Goal: Task Accomplishment & Management: Manage account settings

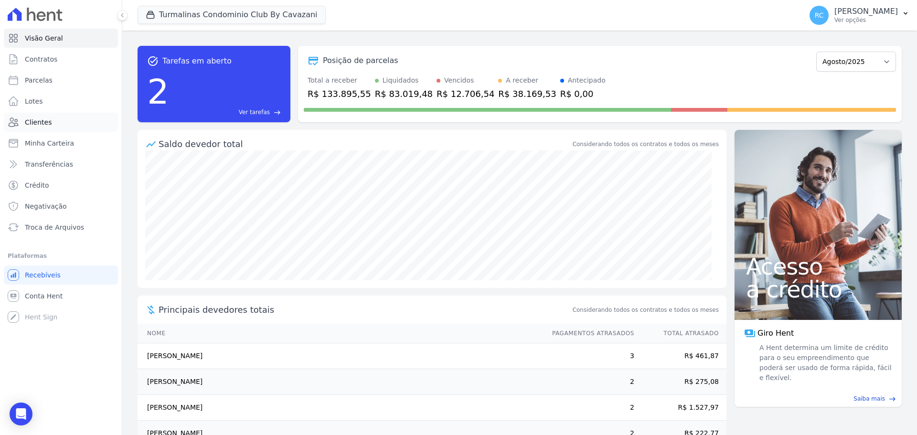
click at [61, 121] on link "Clientes" at bounding box center [61, 122] width 114 height 19
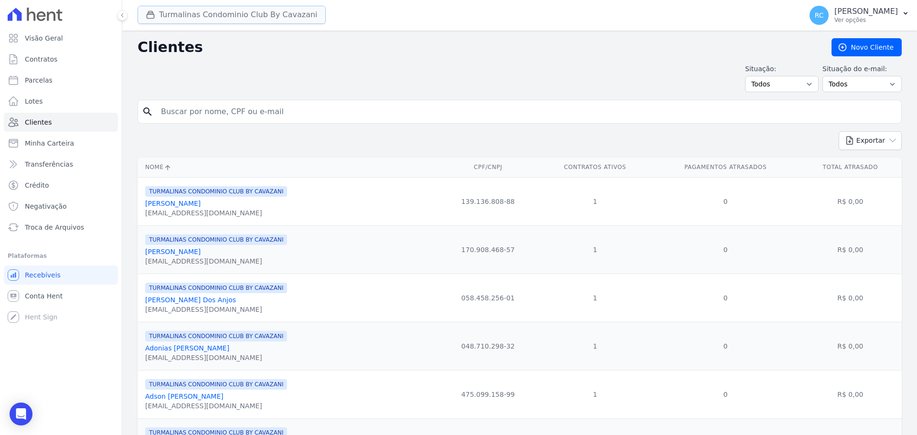
click at [231, 13] on button "Turmalinas Condominio Club By Cavazani" at bounding box center [232, 15] width 188 height 18
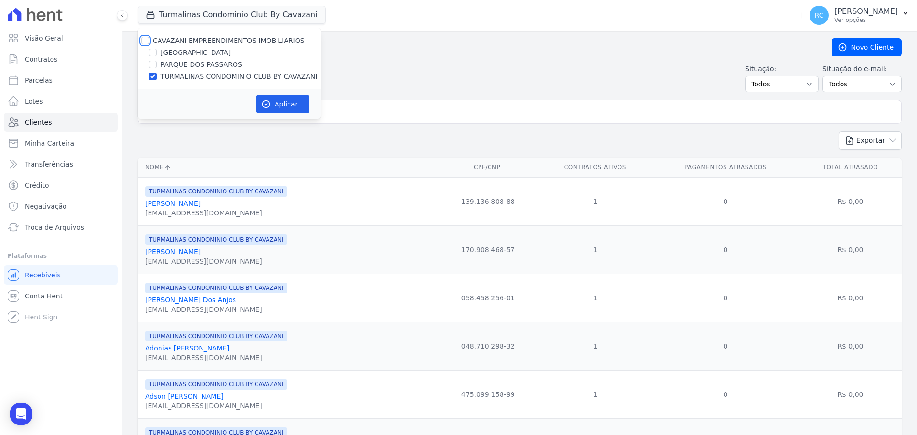
click at [148, 43] on input "CAVAZANI EMPREENDIMENTOS IMOBILIARIOS" at bounding box center [145, 41] width 8 height 8
checkbox input "true"
click at [265, 96] on button "Aplicar" at bounding box center [282, 104] width 53 height 18
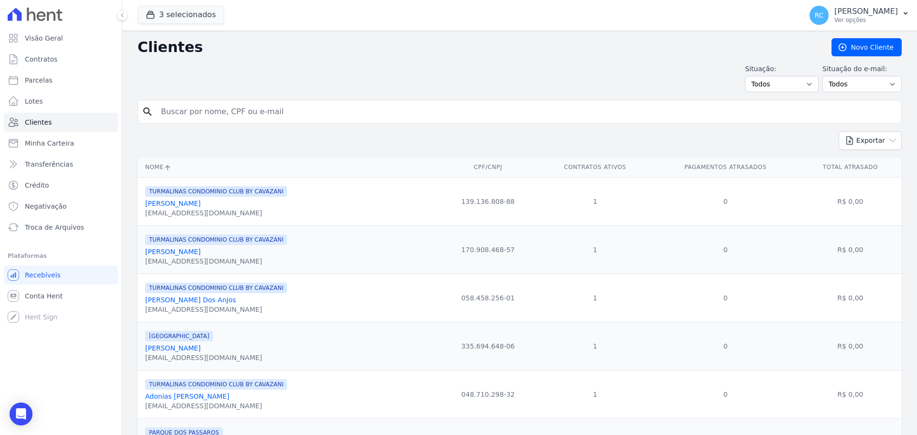
click at [220, 107] on input "search" at bounding box center [526, 111] width 742 height 19
paste input "GUILHERME LIMA BEZERRA"
type input "GUILHERME LIMA BEZERRA"
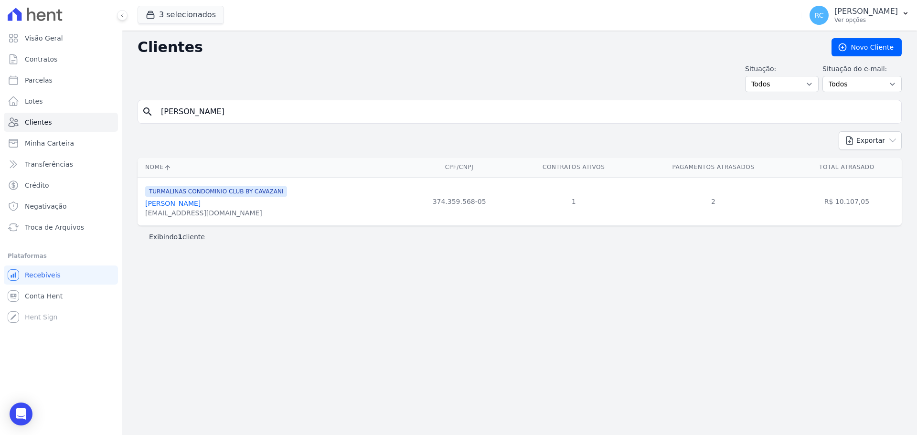
click at [190, 206] on link "Guilherme Lima Bezerra" at bounding box center [172, 204] width 55 height 8
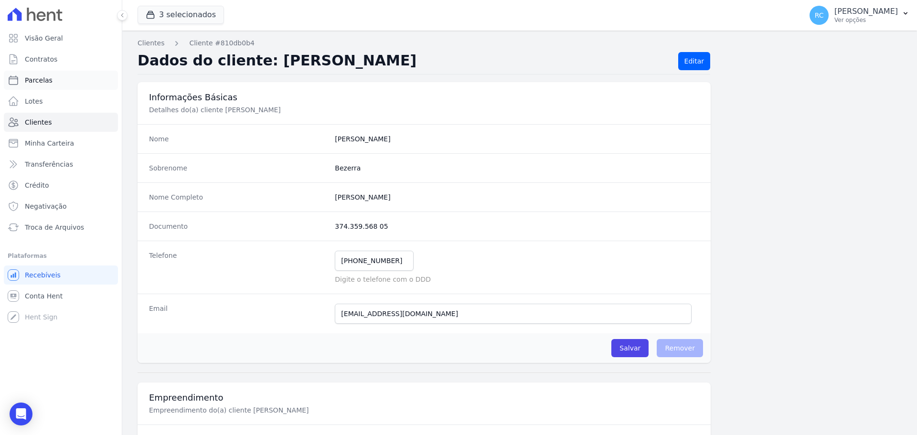
click at [60, 79] on link "Parcelas" at bounding box center [61, 80] width 114 height 19
select select
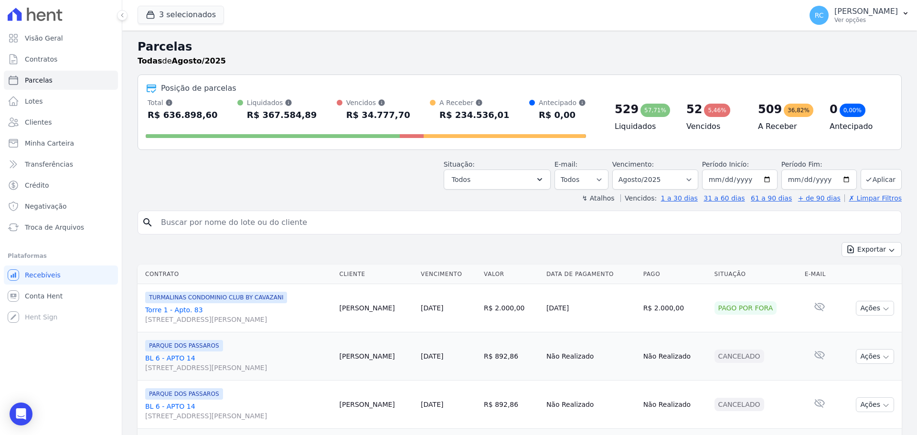
click at [210, 220] on input "search" at bounding box center [526, 222] width 742 height 19
paste input "GUILHERME LIMA BEZERRA"
type input "GUILHERME LIMA BEZERRA"
select select
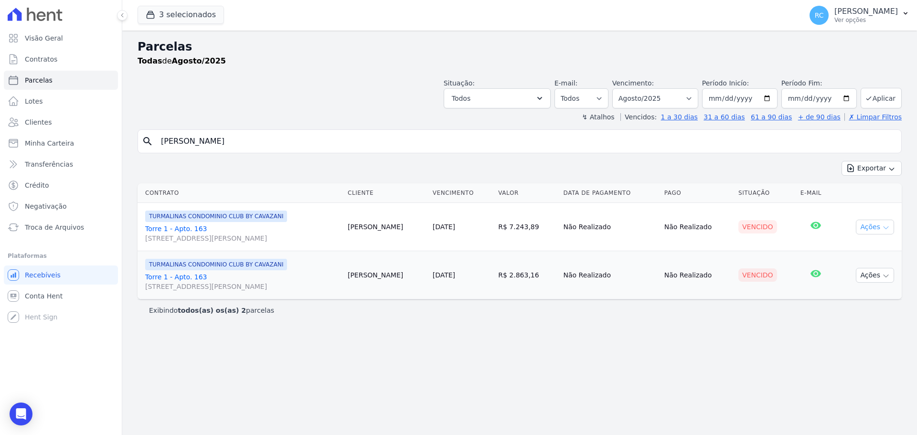
click at [866, 225] on button "Ações" at bounding box center [875, 227] width 38 height 15
click at [851, 308] on link "Liquidação Manual" at bounding box center [871, 302] width 92 height 18
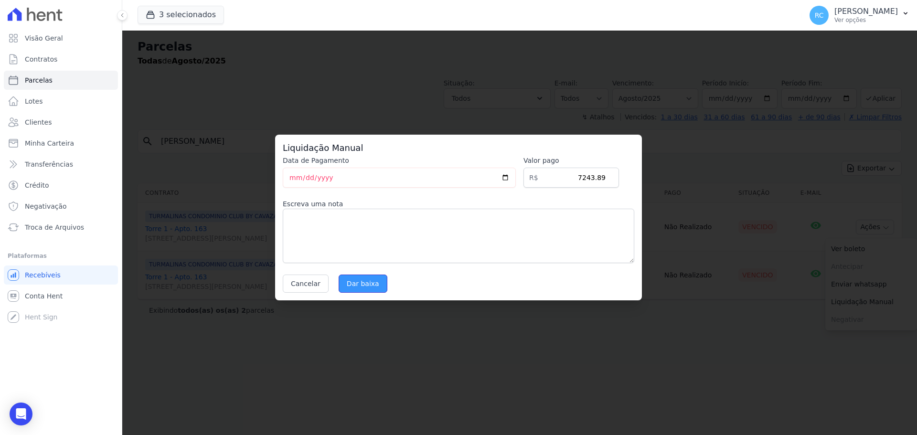
click at [344, 290] on input "Dar baixa" at bounding box center [363, 284] width 49 height 18
select select
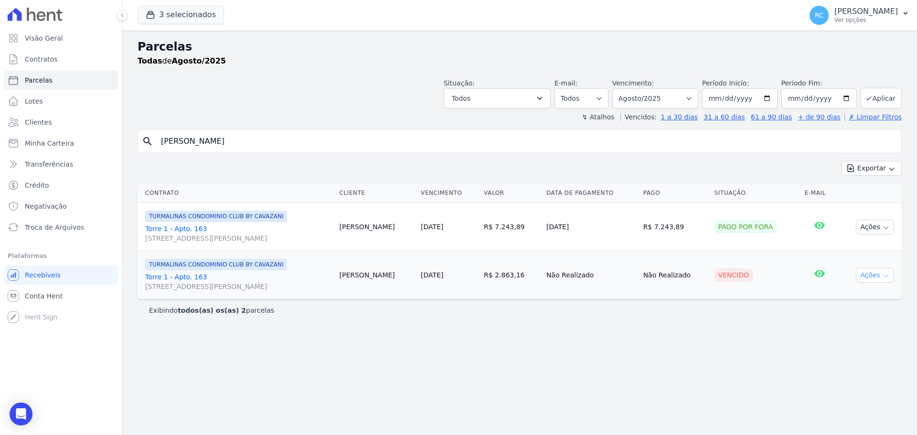
click at [872, 276] on button "Ações" at bounding box center [875, 275] width 38 height 15
click at [849, 349] on link "Liquidação Manual" at bounding box center [871, 350] width 92 height 18
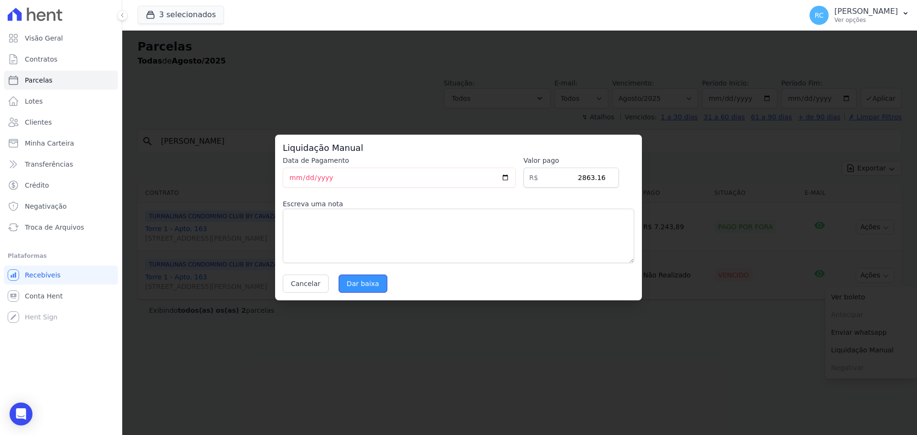
click at [350, 281] on input "Dar baixa" at bounding box center [363, 284] width 49 height 18
select select
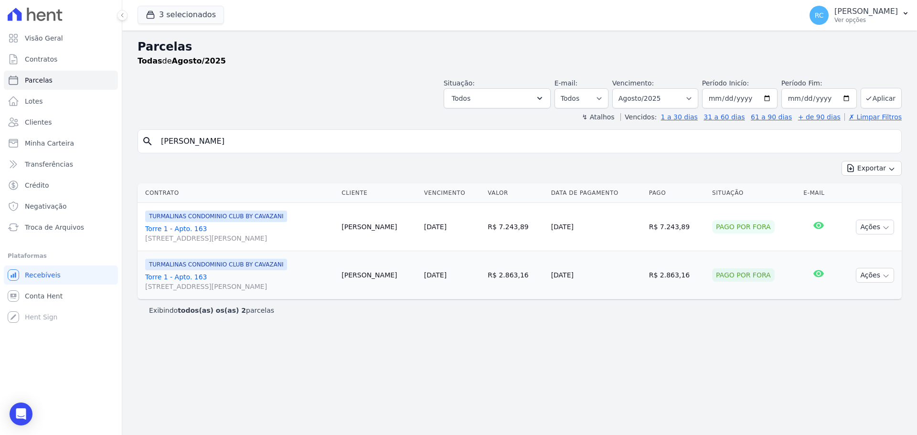
click at [13, 427] on div "Visão Geral Contratos [GEOGRAPHIC_DATA] Lotes Clientes Minha Carteira Transferê…" at bounding box center [61, 217] width 122 height 435
click at [19, 417] on icon "Open Intercom Messenger" at bounding box center [20, 414] width 11 height 12
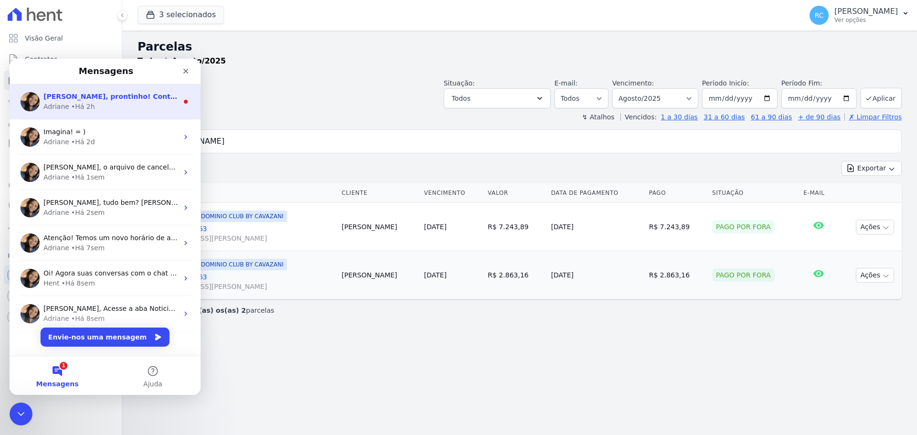
click at [105, 103] on div "Adriane • Há 2h" at bounding box center [110, 107] width 135 height 10
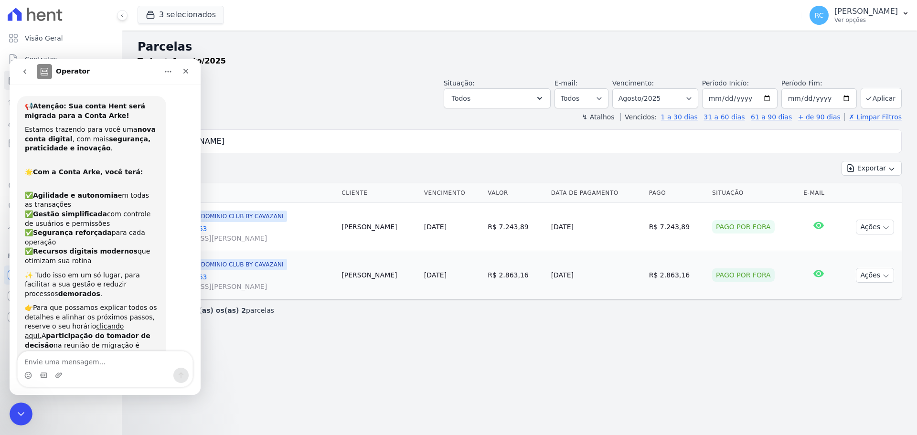
scroll to position [11, 0]
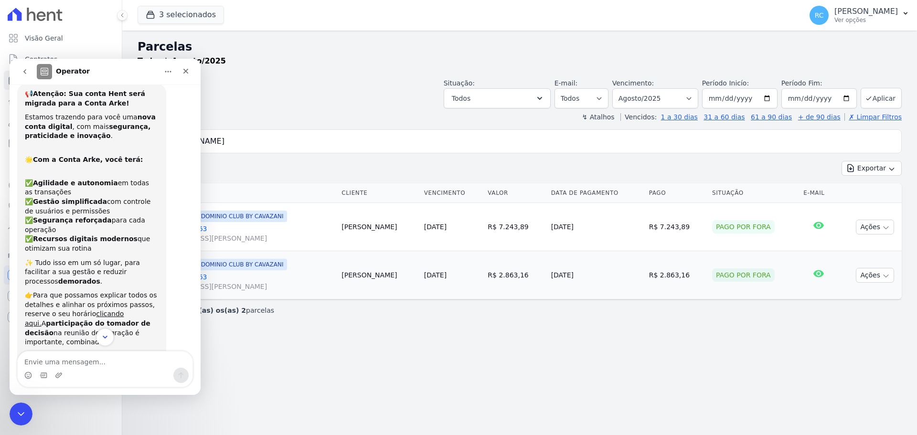
click at [108, 339] on icon "Scroll to bottom" at bounding box center [105, 337] width 9 height 9
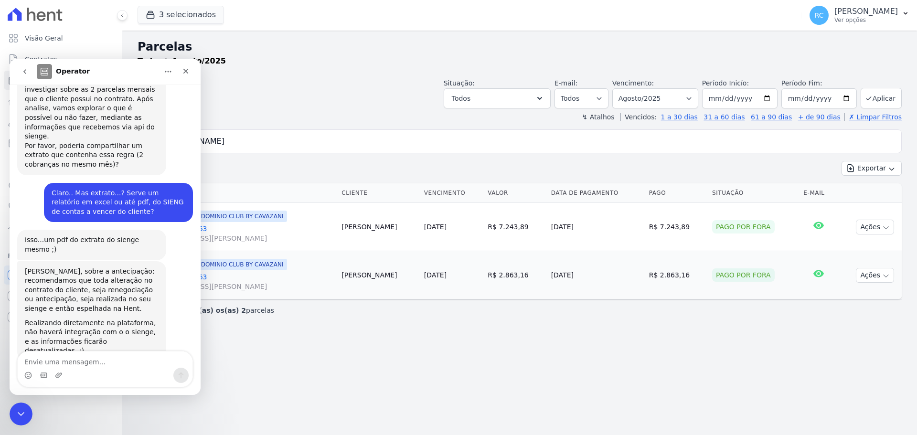
scroll to position [4499, 0]
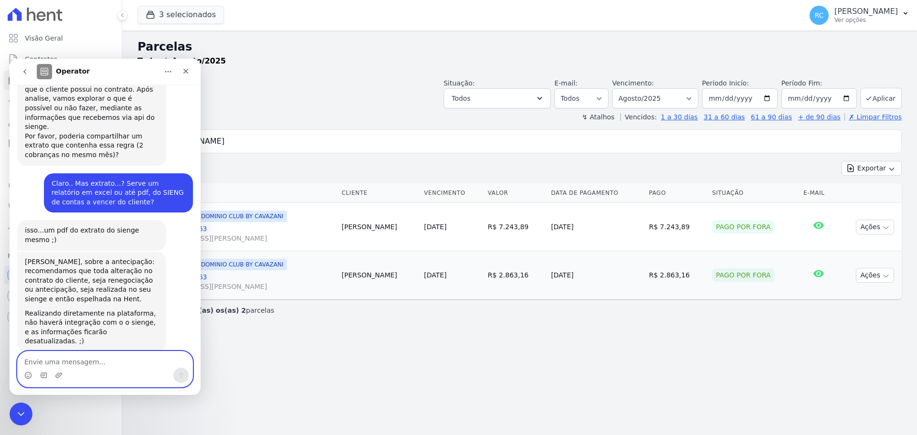
click at [80, 365] on textarea "Envie uma mensagem..." at bounding box center [105, 359] width 175 height 16
click at [18, 408] on icon "Fechar mensagem da Intercom" at bounding box center [19, 412] width 11 height 11
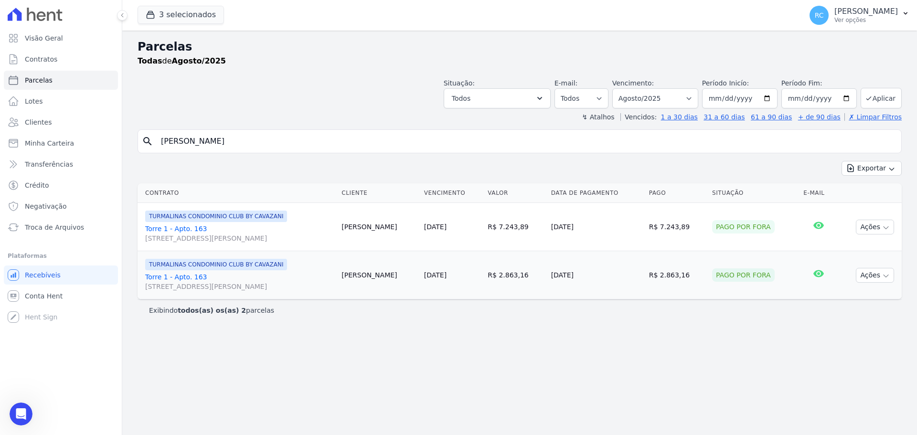
drag, startPoint x: 264, startPoint y: 143, endPoint x: 338, endPoint y: 6, distance: 156.0
click at [0, 149] on div "Visão Geral Contratos [GEOGRAPHIC_DATA] Lotes Clientes Minha Carteira Transferê…" at bounding box center [458, 217] width 917 height 435
type input "LUCAS SOUZA DE S"
select select
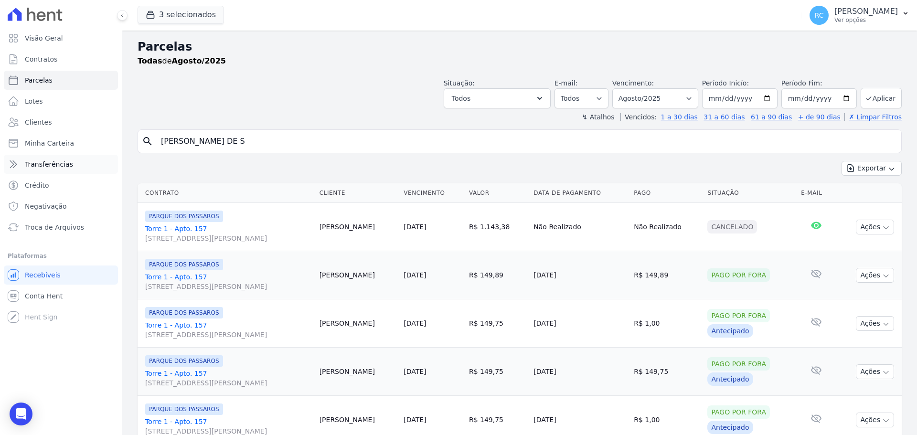
drag, startPoint x: 243, startPoint y: 141, endPoint x: 77, endPoint y: 158, distance: 166.5
click at [56, 152] on div "Visão Geral Contratos [GEOGRAPHIC_DATA] Lotes Clientes Minha Carteira Transferê…" at bounding box center [458, 217] width 917 height 435
click at [367, 133] on input "LUCAS SOUZA DE S" at bounding box center [526, 141] width 742 height 19
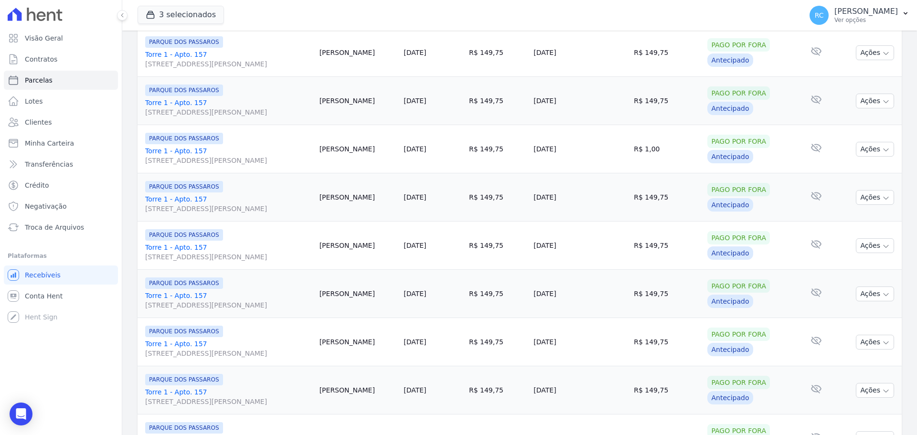
scroll to position [1015, 0]
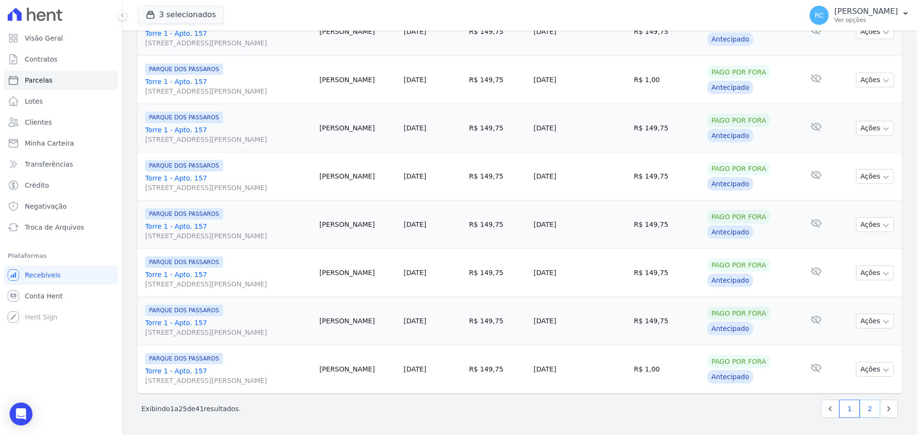
click at [865, 410] on link "2" at bounding box center [870, 409] width 21 height 18
select select
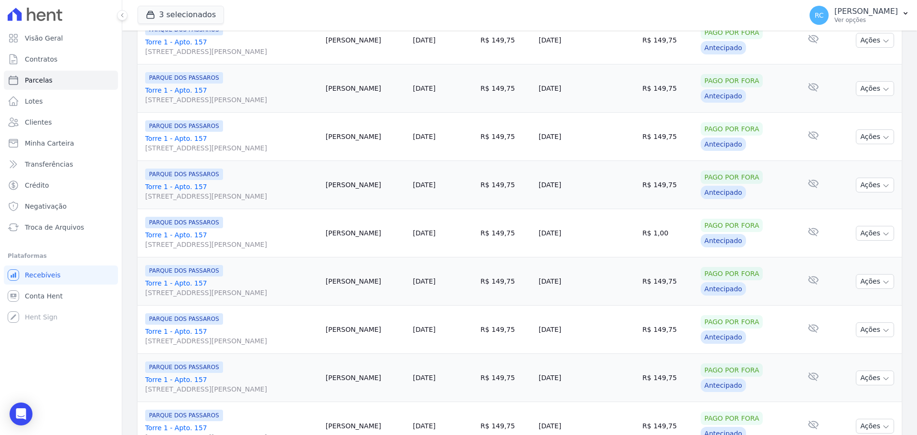
scroll to position [382, 0]
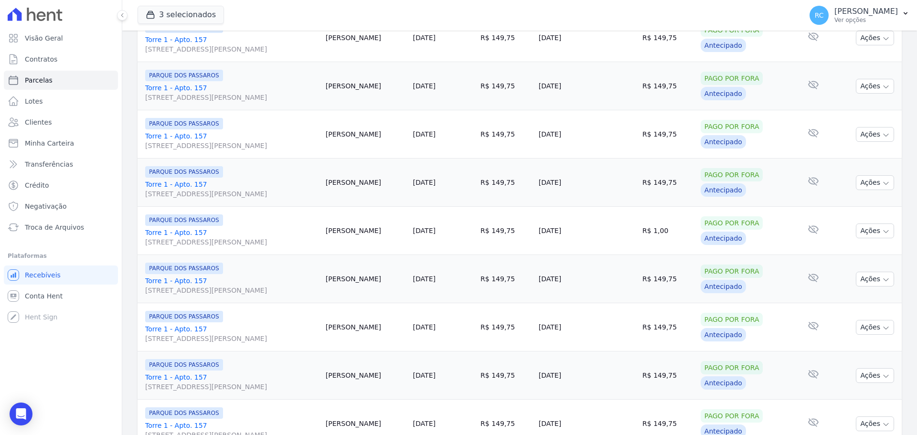
click at [178, 139] on link "Torre 1 - Apto. 157 Rua Arminda de Lima, 20, SALA 01, Centro" at bounding box center [231, 140] width 173 height 19
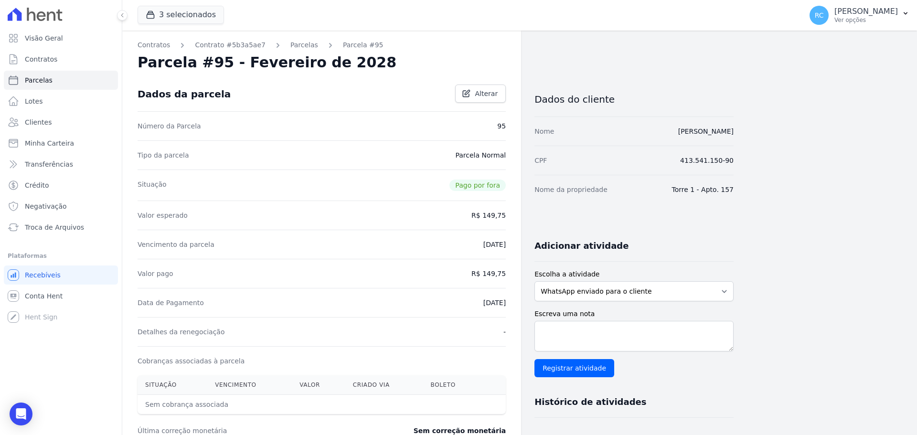
click at [711, 159] on dd "413.541.150-90" at bounding box center [706, 161] width 53 height 10
copy dl "413.541.150-90"
click at [26, 407] on div "Open Intercom Messenger" at bounding box center [21, 414] width 25 height 25
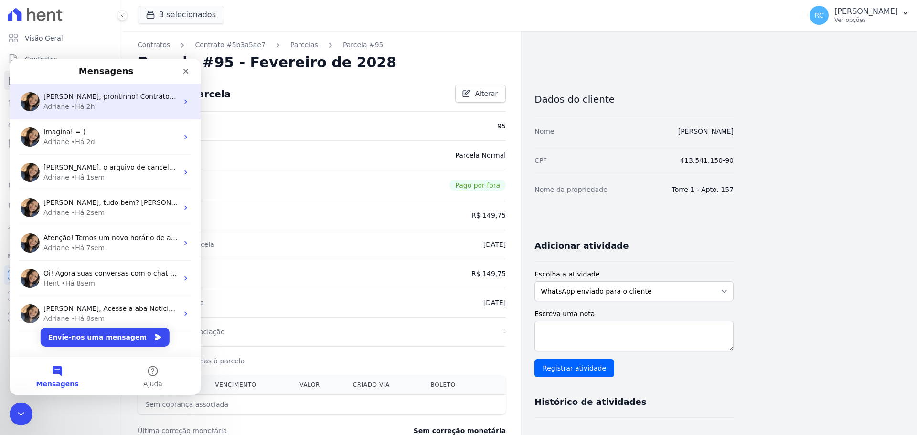
click at [108, 107] on div "Adriane • Há 2h" at bounding box center [110, 107] width 135 height 10
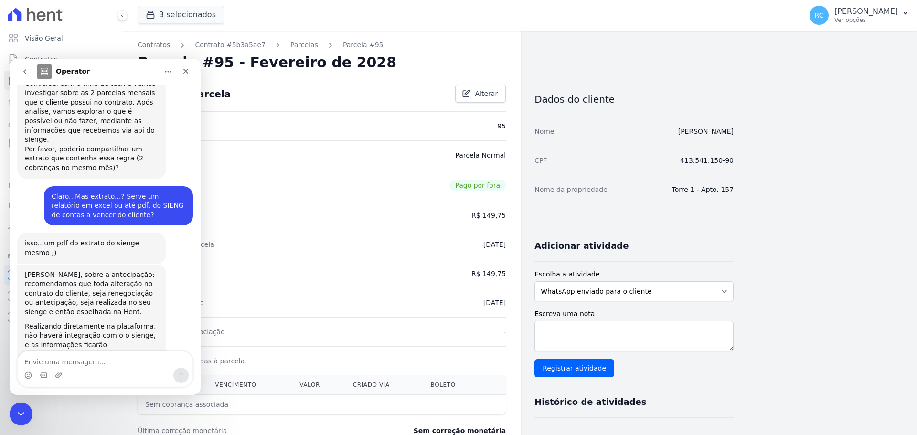
scroll to position [4499, 0]
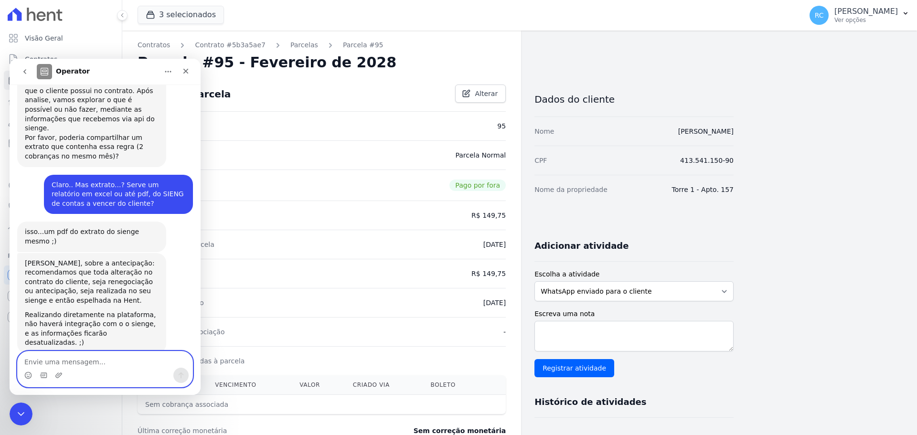
click at [124, 356] on textarea "Envie uma mensagem..." at bounding box center [105, 359] width 175 height 16
type textarea "Exci"
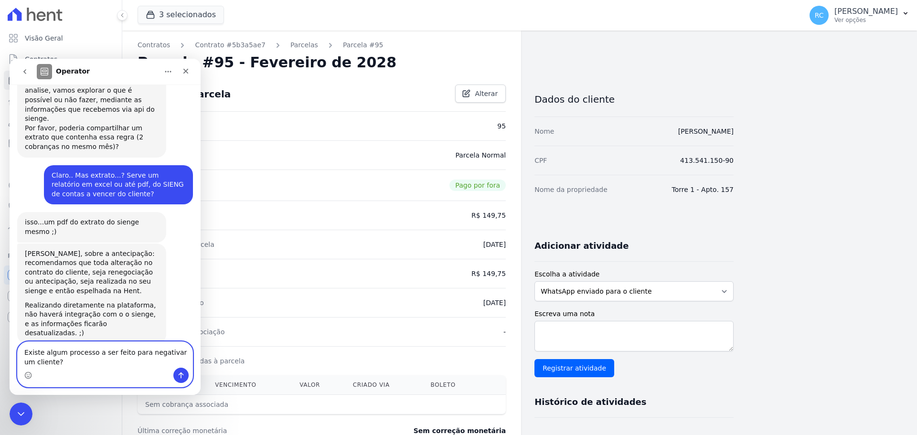
type textarea "Existe algum processo a ser feito para negativar um cliente?"
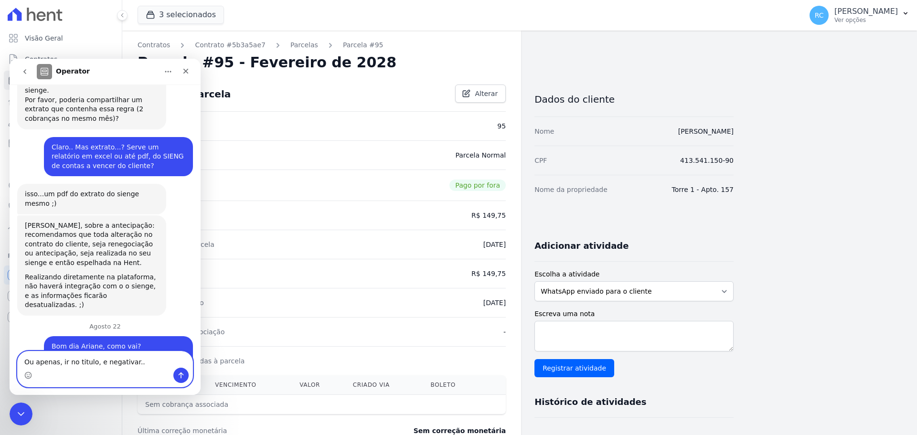
type textarea "Ou apenas, ir no titulo, e negativar.."
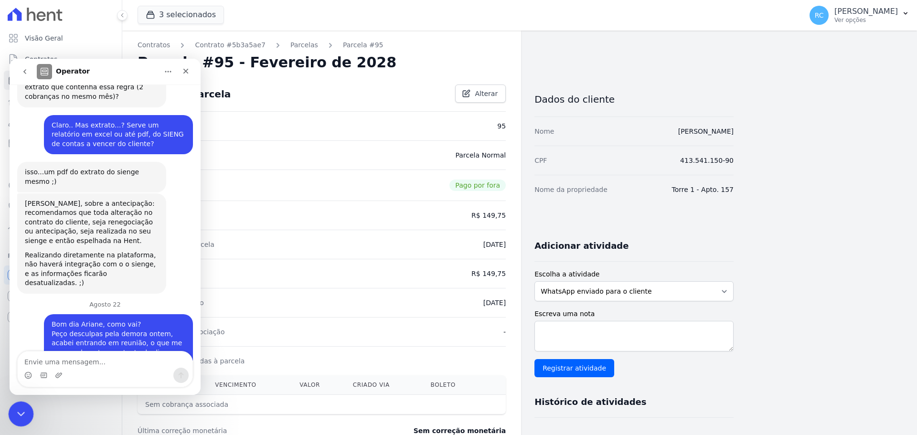
click at [26, 410] on div "Fechar mensagem da Intercom" at bounding box center [19, 412] width 23 height 23
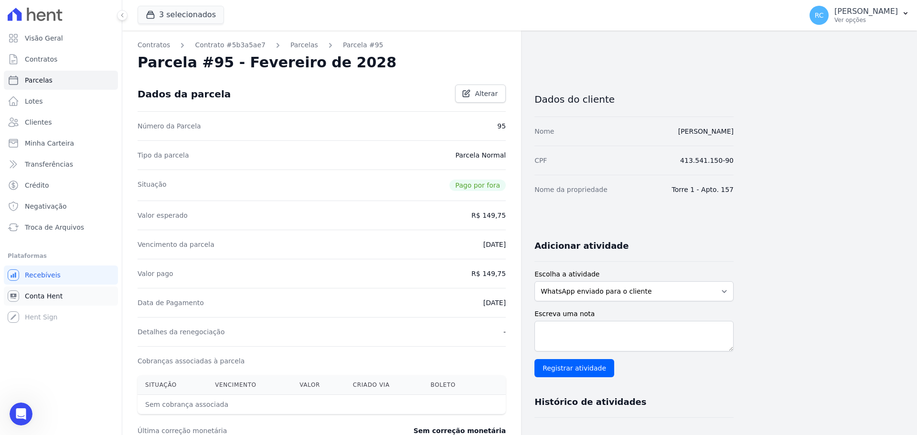
click at [59, 298] on span "Conta Hent" at bounding box center [44, 296] width 38 height 10
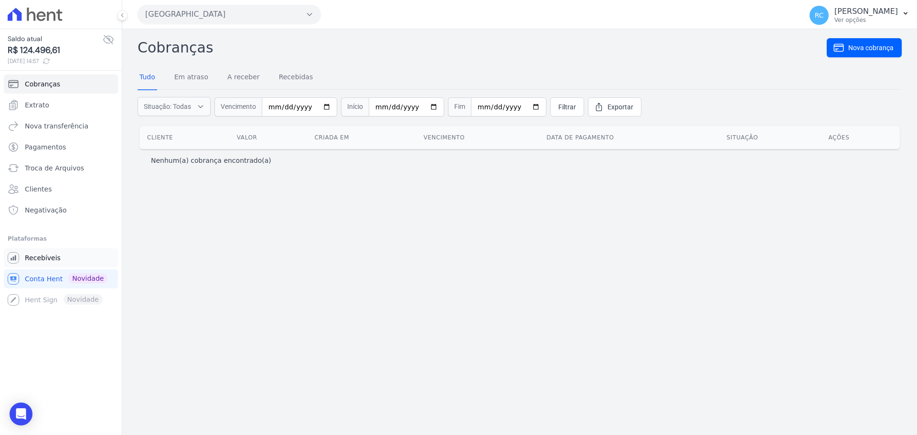
click at [48, 262] on span "Recebíveis" at bounding box center [43, 258] width 36 height 10
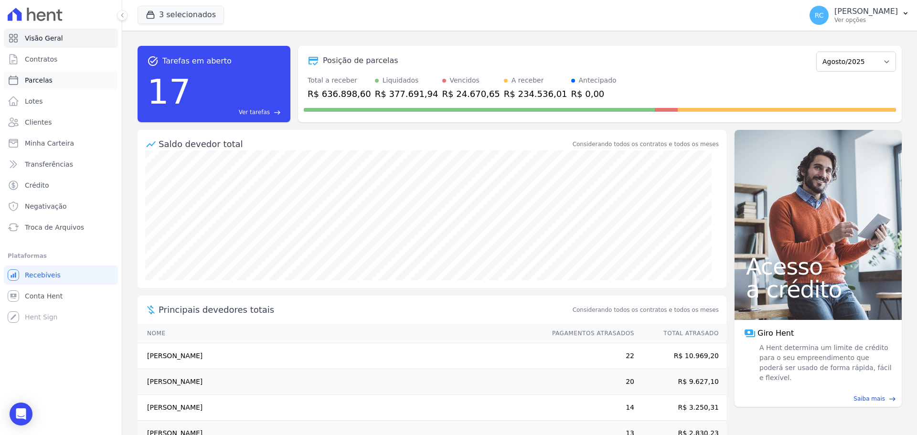
click at [57, 81] on link "Parcelas" at bounding box center [61, 80] width 114 height 19
select select
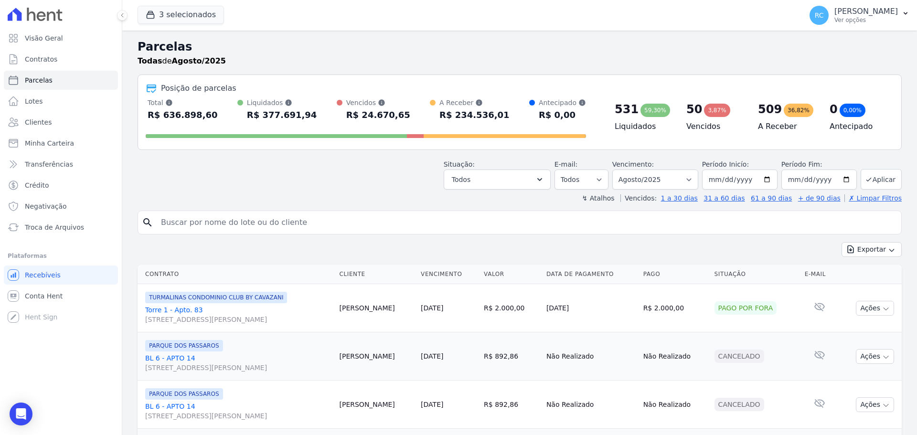
click at [226, 214] on input "search" at bounding box center [526, 222] width 742 height 19
type input "[PERSON_NAME]"
select select
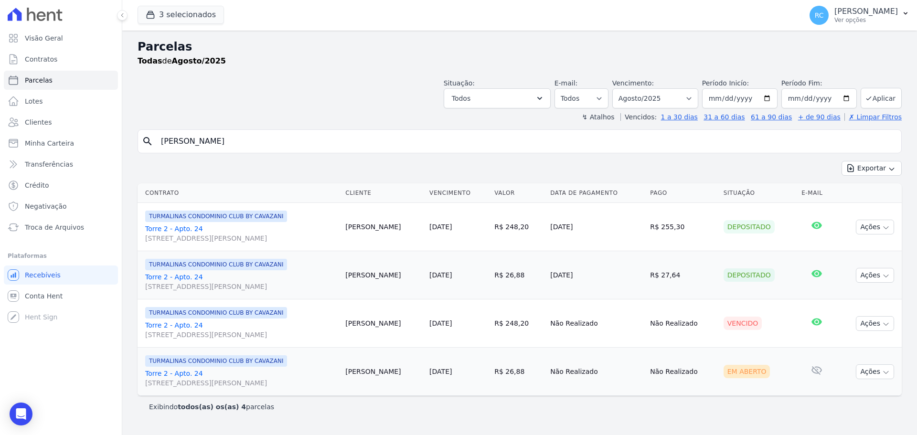
drag, startPoint x: 444, startPoint y: 191, endPoint x: 584, endPoint y: 140, distance: 149.7
click at [445, 189] on th "Vencimento" at bounding box center [457, 193] width 65 height 20
click at [713, 99] on input "[DATE]" at bounding box center [739, 98] width 75 height 20
click at [698, 99] on select "Filtrar por período ──────── Todos os meses Dezembro/2021 Janeiro/2022 Fevereir…" at bounding box center [655, 98] width 86 height 20
select select "all"
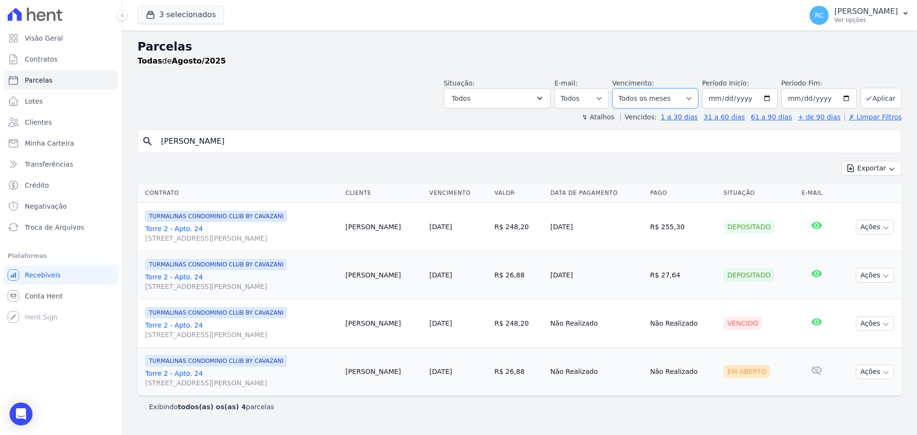
click at [626, 88] on select "Filtrar por período ──────── Todos os meses Dezembro/2021 Janeiro/2022 Fevereir…" at bounding box center [655, 98] width 86 height 20
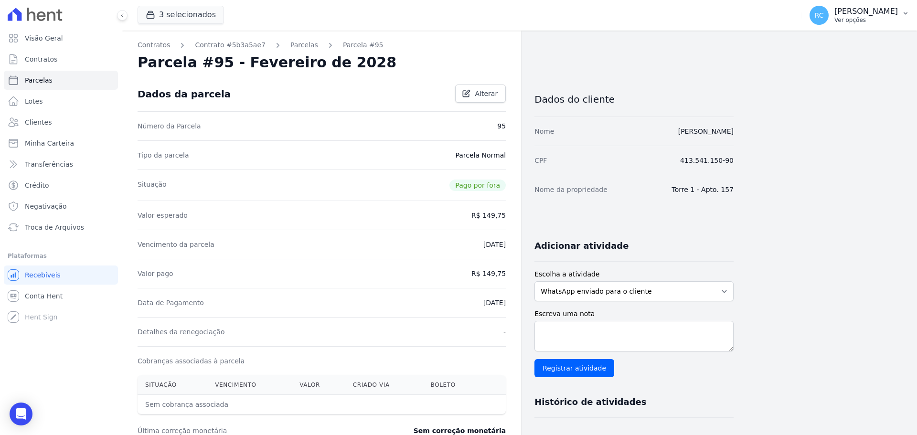
click at [819, 25] on button "RC Raquel Costa de Almeida Ver opções" at bounding box center [859, 15] width 115 height 27
click at [827, 42] on link "Perfil do empreendimento" at bounding box center [856, 40] width 122 height 17
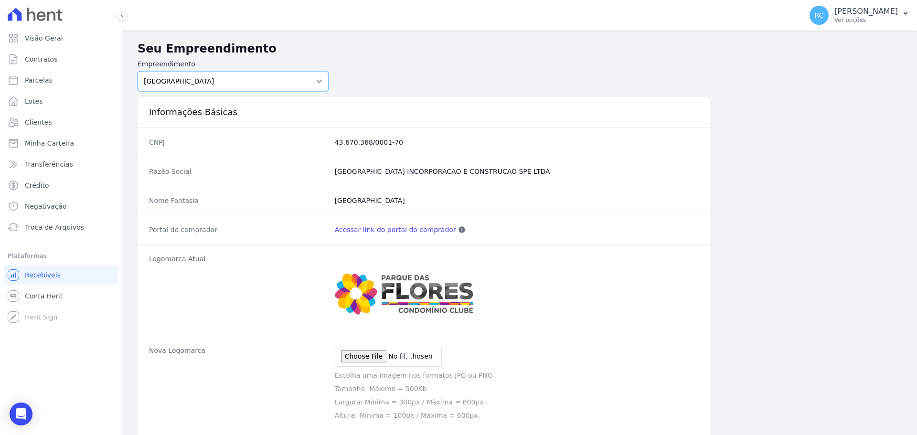
click at [285, 80] on select "PARQUE DAS FLORES PARQUE DOS PASSAROS TURMALINAS CONDOMINIO CLUB BY CAVAZANI" at bounding box center [233, 81] width 191 height 20
select select "4e89b6ae-7d84-4820-b012-365eab1a919a"
click at [138, 71] on select "PARQUE DAS FLORES PARQUE DOS PASSAROS TURMALINAS CONDOMINIO CLUB BY CAVAZANI" at bounding box center [233, 81] width 191 height 20
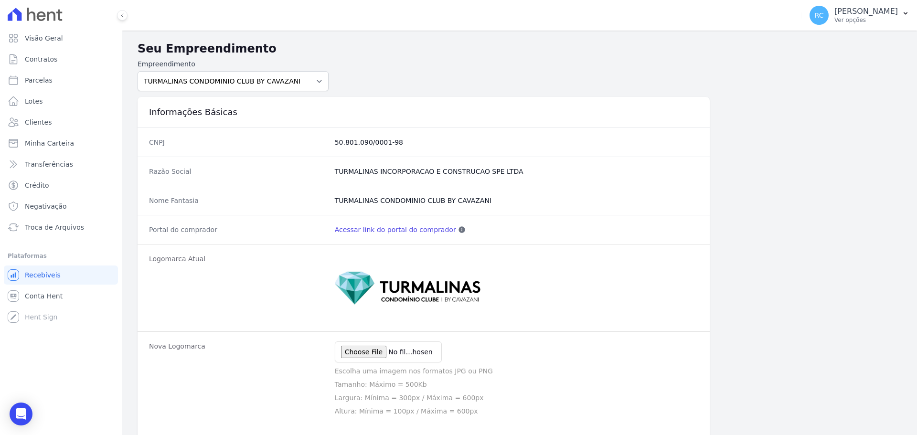
click at [383, 234] on link "Acessar link do portal do comprador" at bounding box center [395, 230] width 121 height 10
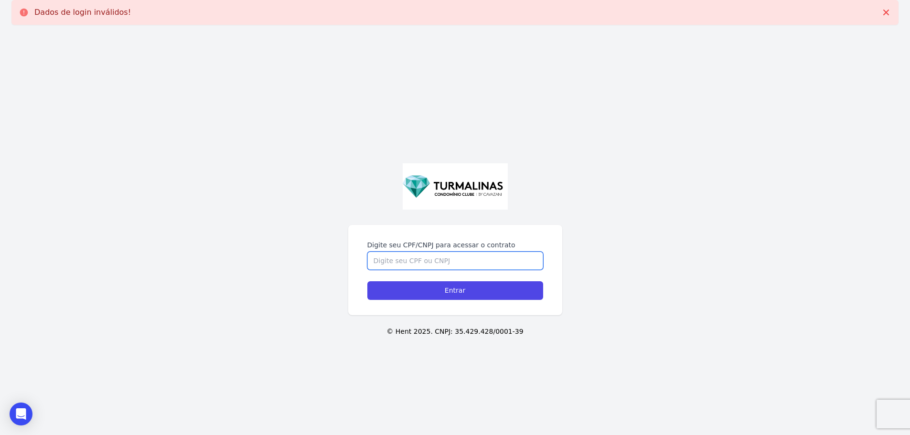
drag, startPoint x: 421, startPoint y: 257, endPoint x: 429, endPoint y: 256, distance: 8.6
click at [423, 257] on input "Digite seu CPF/CNPJ para acessar o contrato" at bounding box center [455, 261] width 176 height 18
paste input "413.541.150-90"
type input "413.541.150-90"
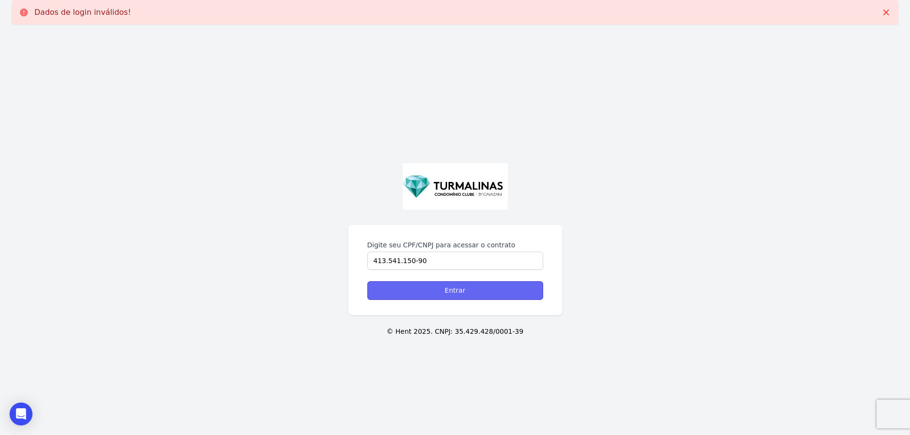
click at [447, 291] on input "Entrar" at bounding box center [455, 290] width 176 height 19
click at [429, 270] on form "Digite seu CPF/CNPJ para acessar o contrato Entrar" at bounding box center [455, 270] width 176 height 60
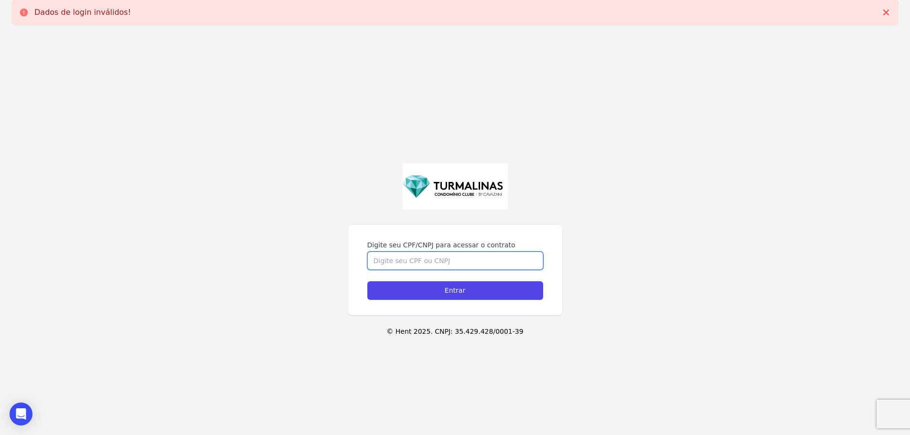
drag, startPoint x: 440, startPoint y: 256, endPoint x: 436, endPoint y: 266, distance: 11.2
click at [439, 258] on input "Digite seu CPF/CNPJ para acessar o contrato" at bounding box center [455, 261] width 176 height 18
paste input "413.541.150-90"
type input "413.541.150-90"
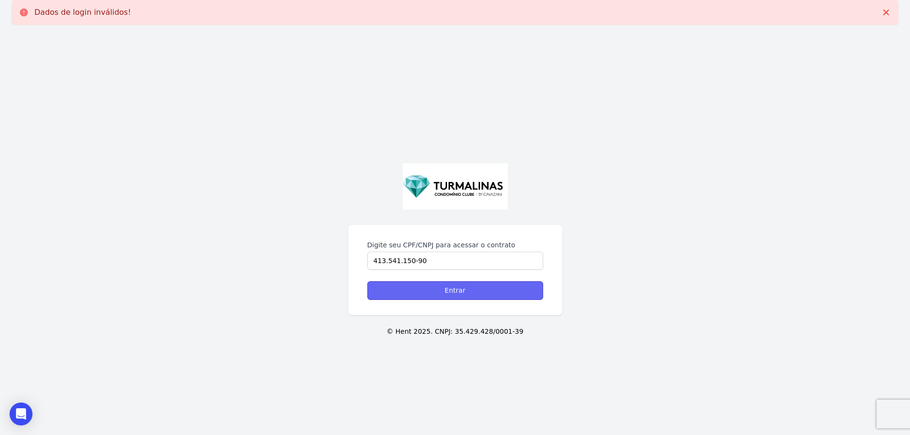
click at [426, 285] on input "Entrar" at bounding box center [455, 290] width 176 height 19
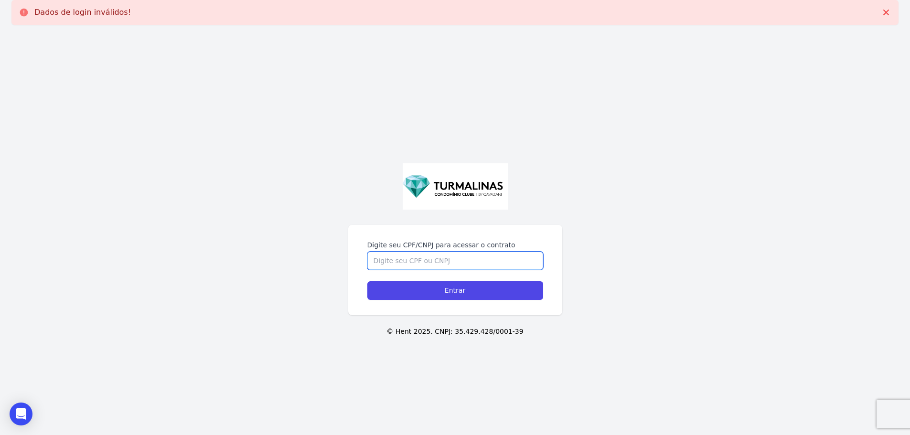
click at [435, 260] on input "Digite seu CPF/CNPJ para acessar o contrato" at bounding box center [455, 261] width 176 height 18
paste input "413.541.150-90"
drag, startPoint x: 408, startPoint y: 260, endPoint x: 415, endPoint y: 259, distance: 7.3
click at [409, 260] on input "413.541.150-90" at bounding box center [455, 261] width 176 height 18
type input "41354115090"
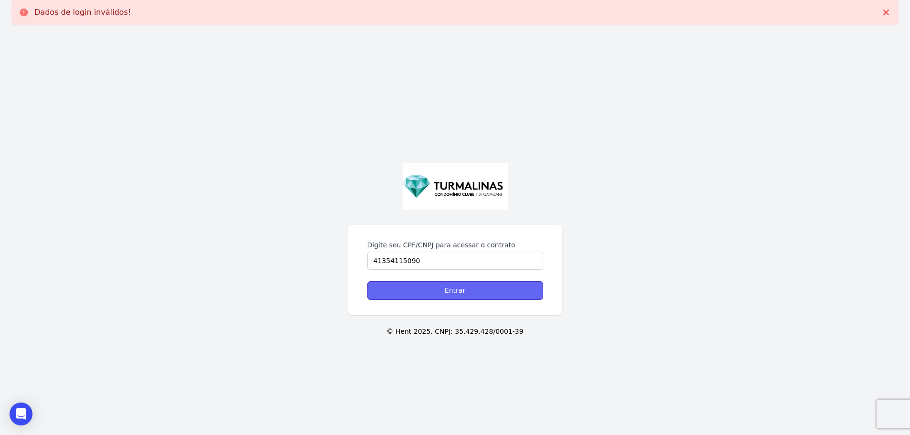
click at [480, 283] on input "Entrar" at bounding box center [455, 290] width 176 height 19
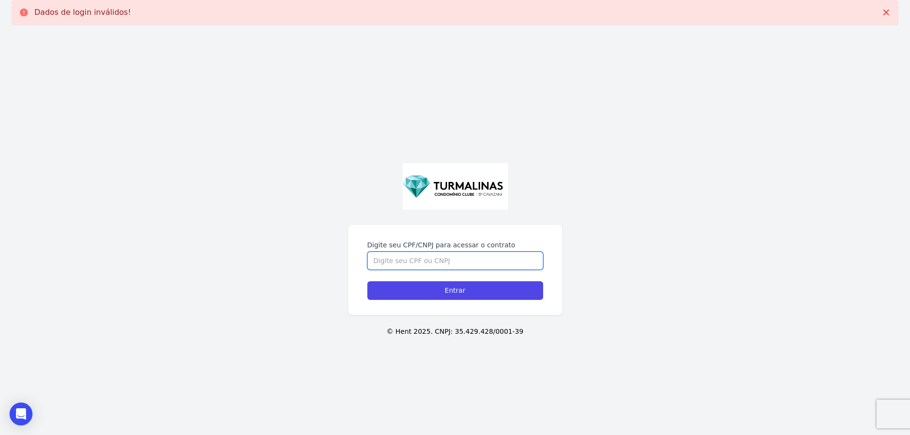
click at [453, 266] on input "Digite seu CPF/CNPJ para acessar o contrato" at bounding box center [455, 261] width 176 height 18
paste input "413.541.150-90"
click at [408, 257] on input "413.541.150-90" at bounding box center [455, 261] width 176 height 18
type input "41354115090"
click at [367, 281] on input "Entrar" at bounding box center [455, 290] width 176 height 19
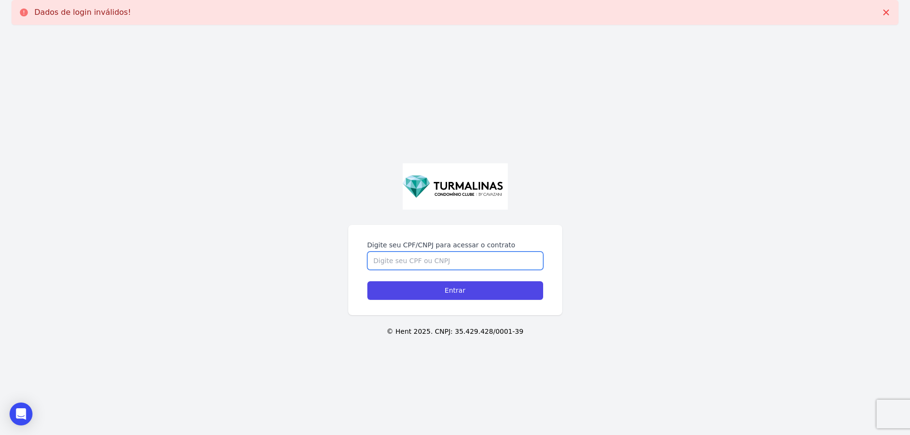
click at [428, 264] on input "Digite seu CPF/CNPJ para acessar o contrato" at bounding box center [455, 261] width 176 height 18
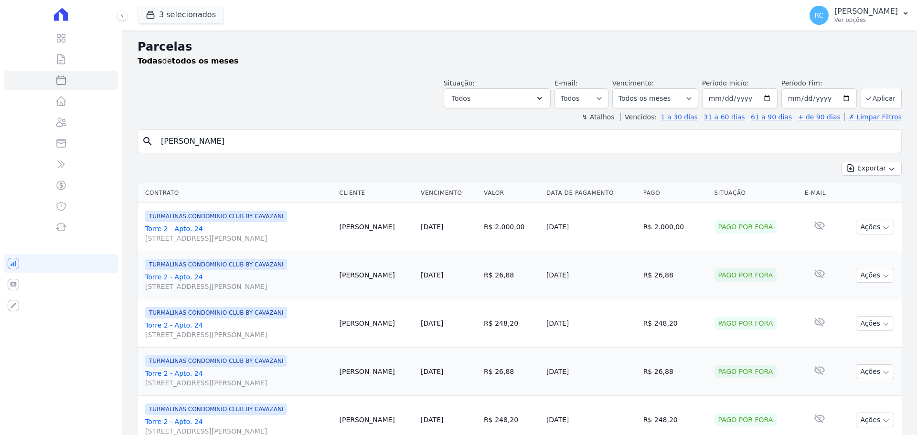
select select
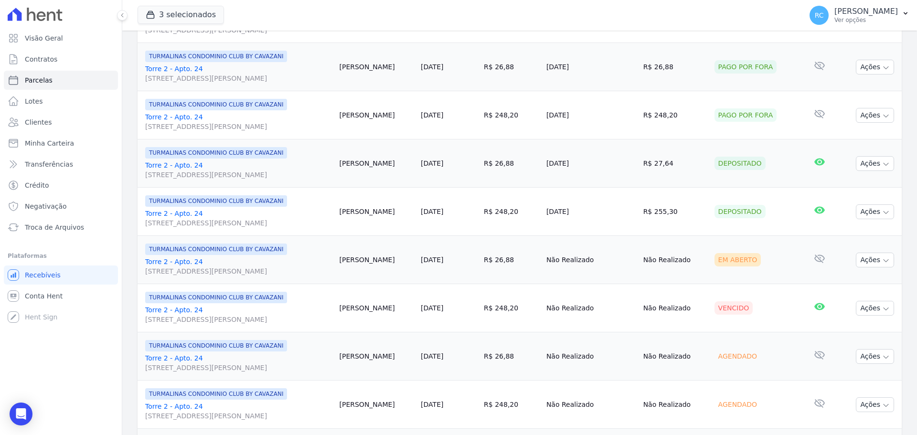
scroll to position [764, 0]
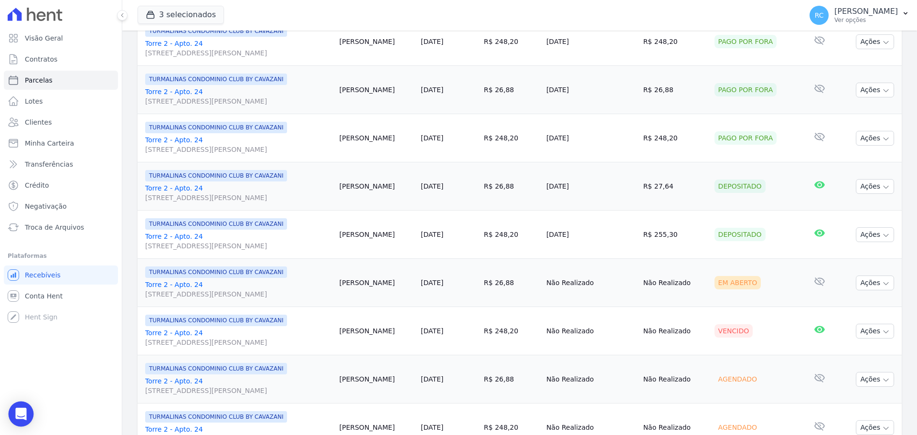
click at [23, 424] on body "Visão Geral Contratos [GEOGRAPHIC_DATA] Lotes Clientes Minha Carteira Transferê…" at bounding box center [458, 217] width 917 height 435
click at [28, 414] on div "Open Intercom Messenger" at bounding box center [21, 414] width 25 height 25
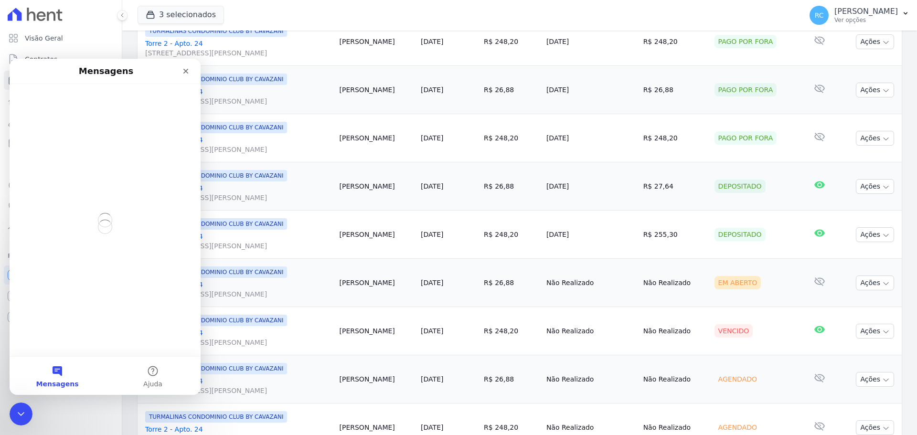
scroll to position [0, 0]
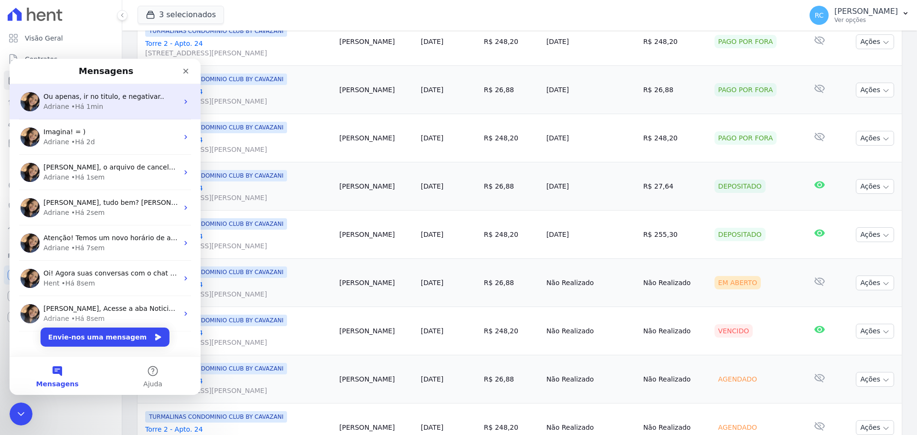
click at [118, 106] on div "Adriane • Há 1min" at bounding box center [110, 107] width 135 height 10
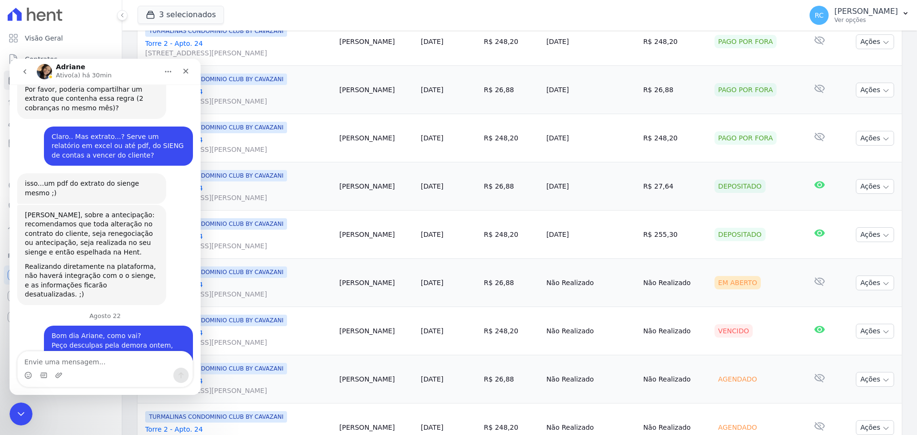
scroll to position [4559, 0]
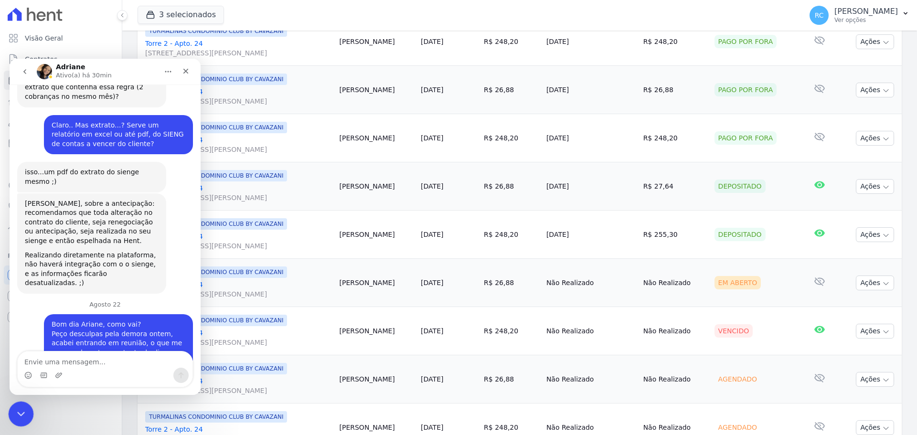
click at [16, 413] on icon "Fechar mensagem da Intercom" at bounding box center [19, 412] width 11 height 11
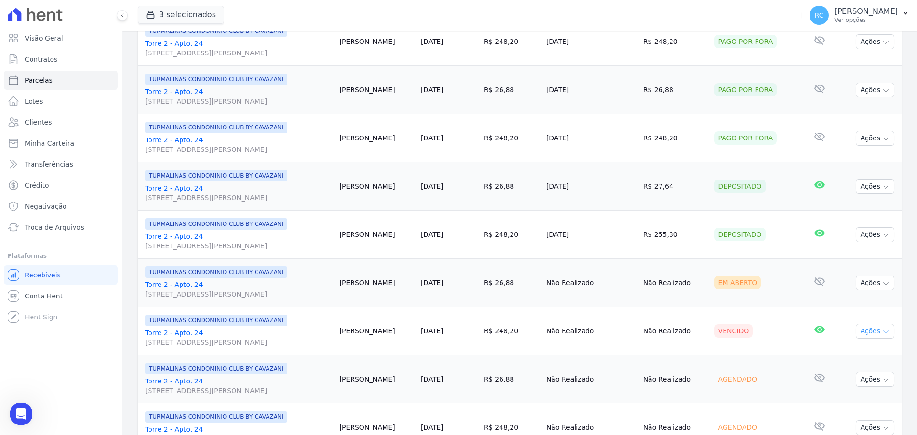
click at [882, 331] on icon "button" at bounding box center [886, 332] width 8 height 8
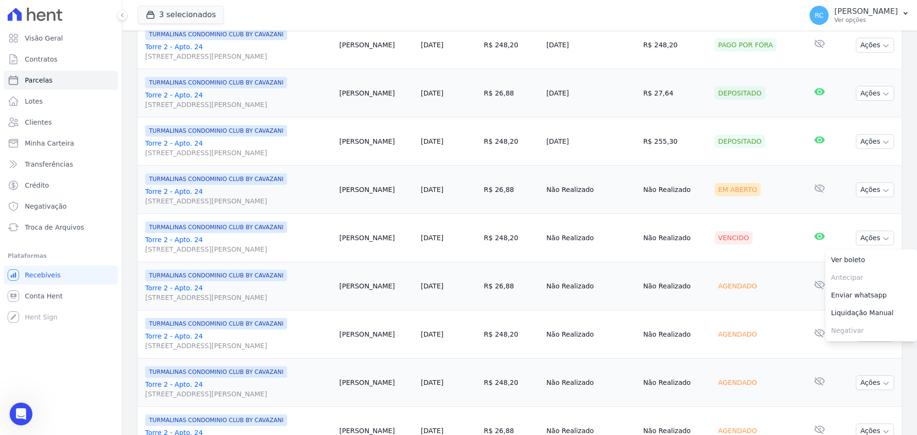
scroll to position [860, 0]
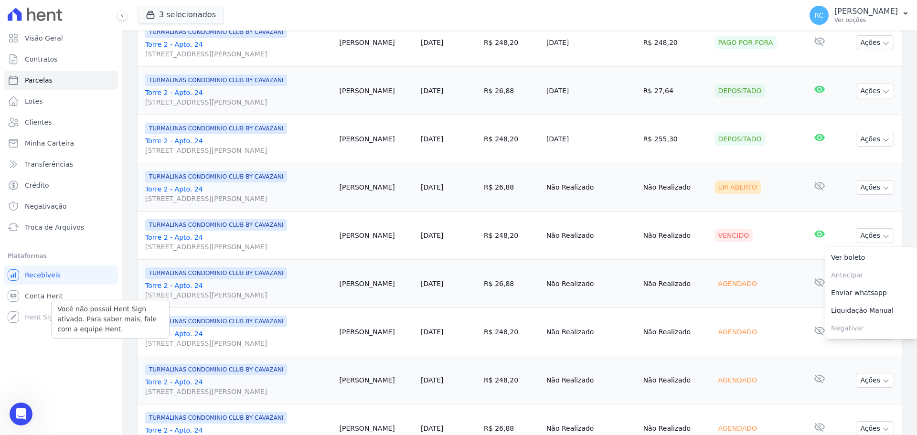
click at [72, 309] on p "Você não possui Hent Sign ativado. Para saber mais, fale com a equipe Hent." at bounding box center [110, 319] width 106 height 30
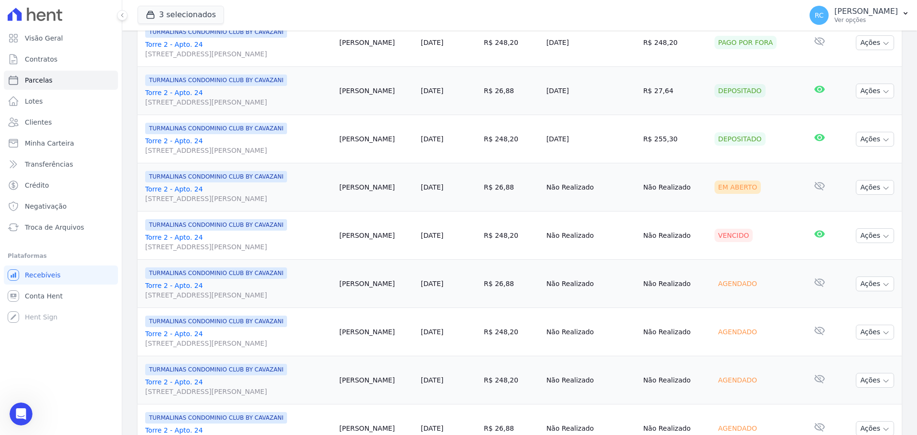
drag, startPoint x: 67, startPoint y: 356, endPoint x: 76, endPoint y: 361, distance: 9.8
click at [67, 356] on div "Visão Geral Contratos [GEOGRAPHIC_DATA] Lotes Clientes Minha Carteira Transferê…" at bounding box center [61, 217] width 122 height 435
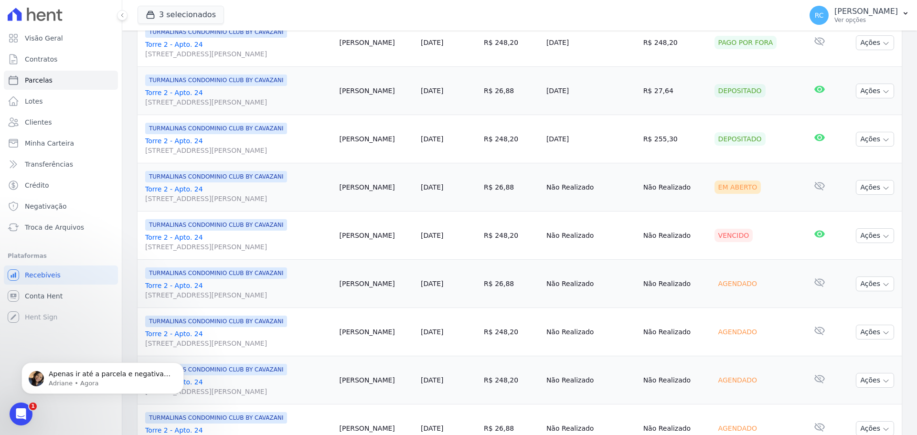
scroll to position [4587, 0]
click at [66, 387] on p "Adriane • Agora" at bounding box center [110, 383] width 123 height 9
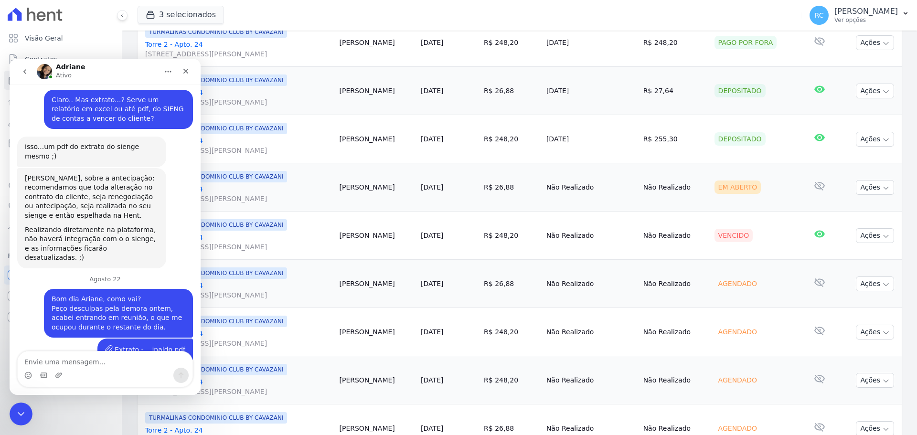
scroll to position [4603, 0]
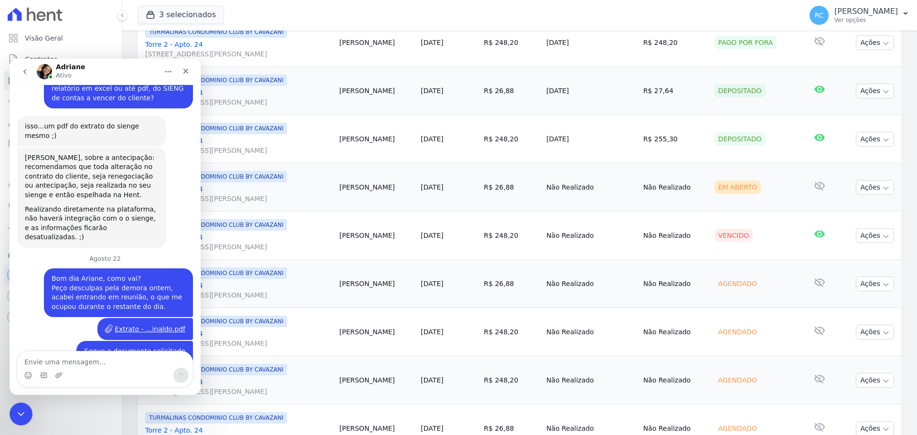
click at [115, 359] on textarea "Envie uma mensagem..." at bounding box center [105, 359] width 175 height 16
type textarea "Tem"
type textarea "♥"
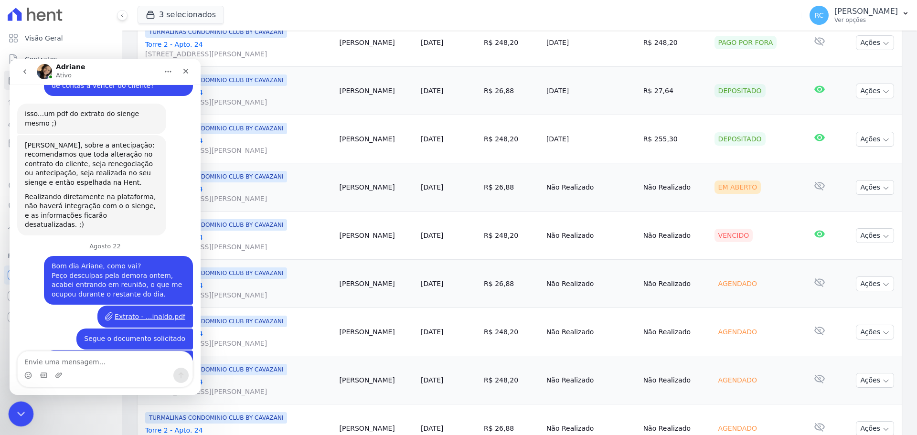
click at [12, 404] on div "Fechar mensagem da Intercom" at bounding box center [19, 412] width 23 height 23
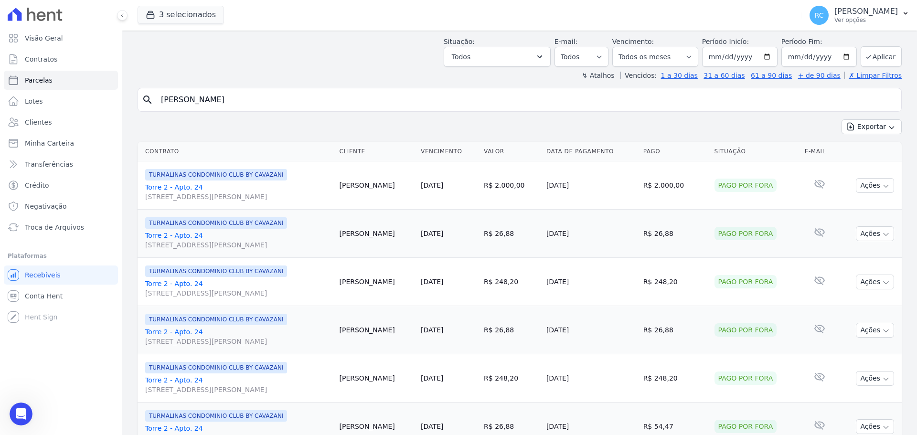
scroll to position [0, 0]
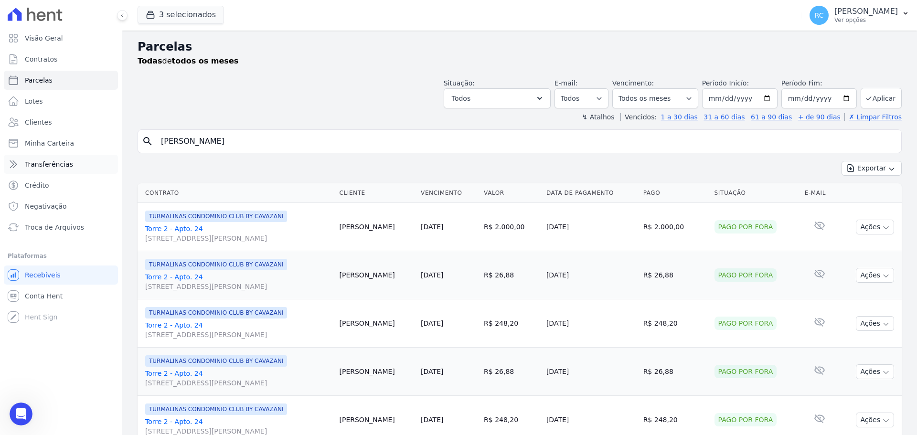
drag, startPoint x: 279, startPoint y: 145, endPoint x: 24, endPoint y: 156, distance: 255.3
click at [5, 166] on div "Visão Geral Contratos [GEOGRAPHIC_DATA] Lotes Clientes Minha Carteira Transferê…" at bounding box center [458, 217] width 917 height 435
type input "[PERSON_NAME]"
select select
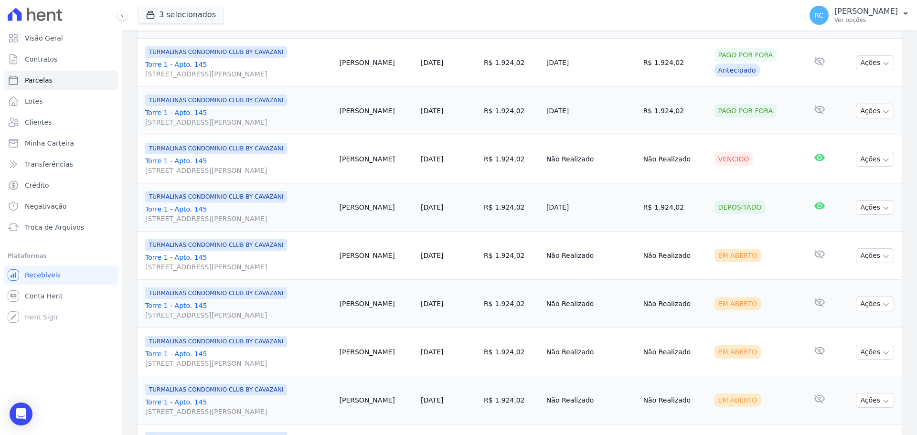
scroll to position [239, 0]
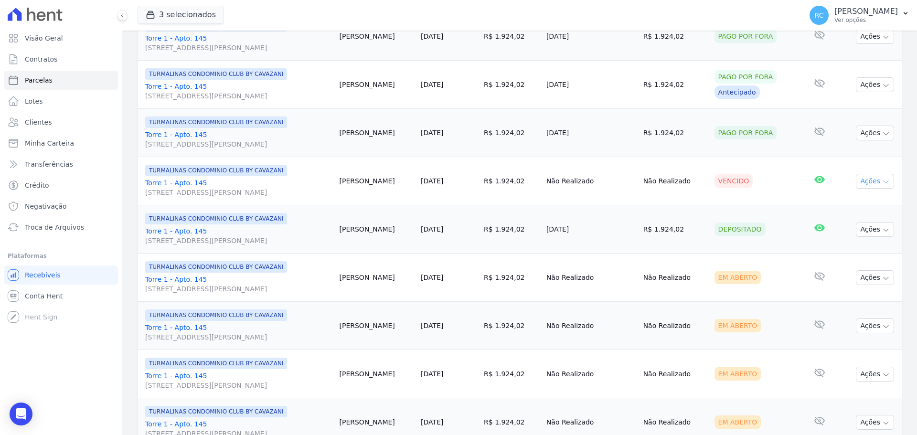
click at [870, 182] on button "Ações" at bounding box center [875, 181] width 38 height 15
click at [737, 225] on div "Depositado" at bounding box center [739, 229] width 51 height 13
drag, startPoint x: 727, startPoint y: 236, endPoint x: 807, endPoint y: 222, distance: 80.9
click at [732, 235] on td "Depositado" at bounding box center [756, 229] width 90 height 48
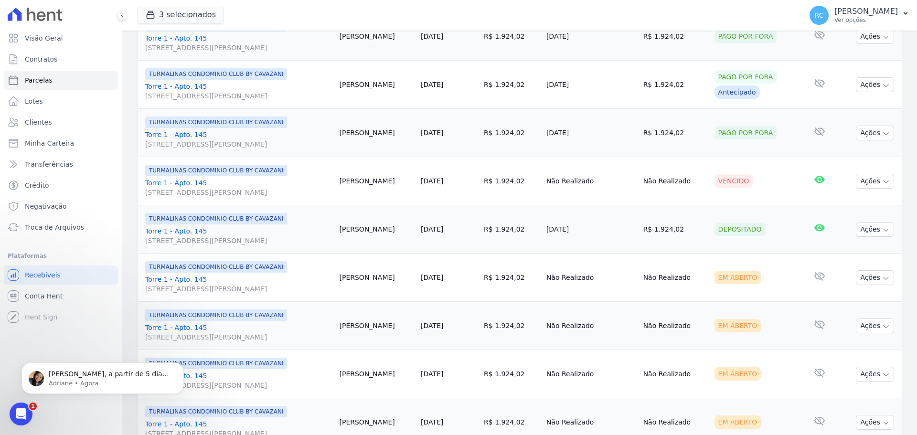
scroll to position [0, 0]
click at [856, 226] on button "Ações" at bounding box center [875, 229] width 38 height 15
click at [844, 251] on link "Ver boleto" at bounding box center [871, 252] width 92 height 18
click at [329, 227] on link "Torre 1 - Apto. [GEOGRAPHIC_DATA][STREET_ADDRESS][PERSON_NAME][GEOGRAPHIC_DATA]" at bounding box center [238, 235] width 187 height 19
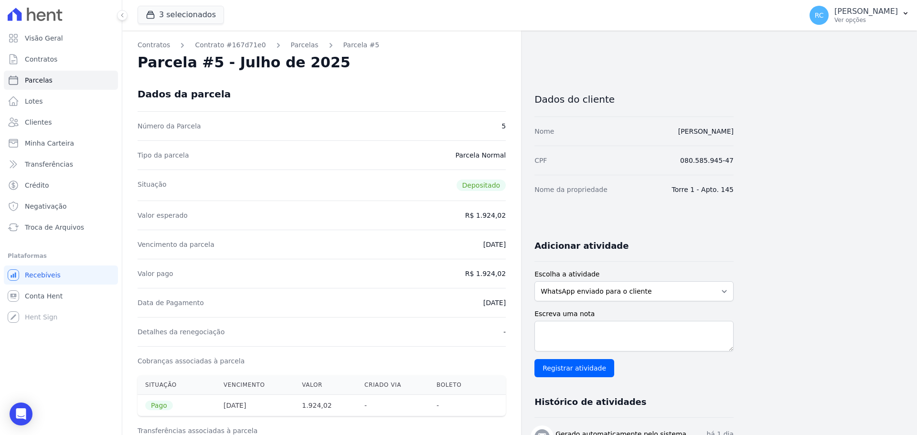
drag, startPoint x: 162, startPoint y: 278, endPoint x: 495, endPoint y: 261, distance: 333.7
click at [495, 261] on div "Valor pago R$ 1.924,02" at bounding box center [322, 273] width 368 height 29
drag, startPoint x: 499, startPoint y: 306, endPoint x: 162, endPoint y: 307, distance: 336.7
click at [162, 307] on div "Data de Pagamento [DATE]" at bounding box center [322, 302] width 368 height 29
click at [50, 297] on span "Conta Hent" at bounding box center [44, 296] width 38 height 10
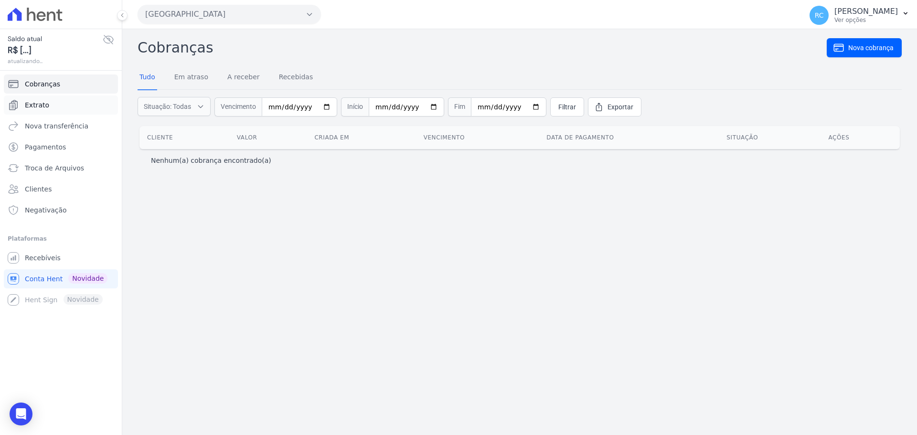
click at [60, 105] on link "Extrato" at bounding box center [61, 105] width 114 height 19
click at [289, 15] on button "[GEOGRAPHIC_DATA]" at bounding box center [229, 14] width 183 height 19
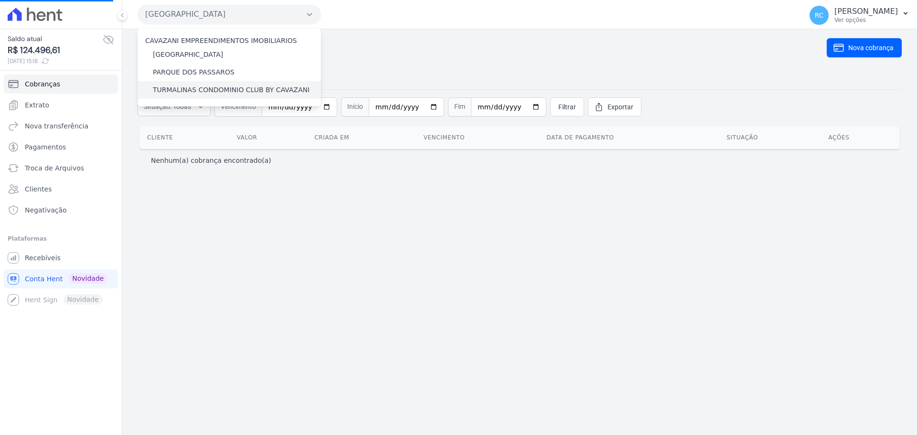
click at [231, 90] on label "TURMALINAS CONDOMINIO CLUB BY CAVAZANI" at bounding box center [231, 90] width 157 height 10
click at [0, 0] on input "TURMALINAS CONDOMINIO CLUB BY CAVAZANI" at bounding box center [0, 0] width 0 height 0
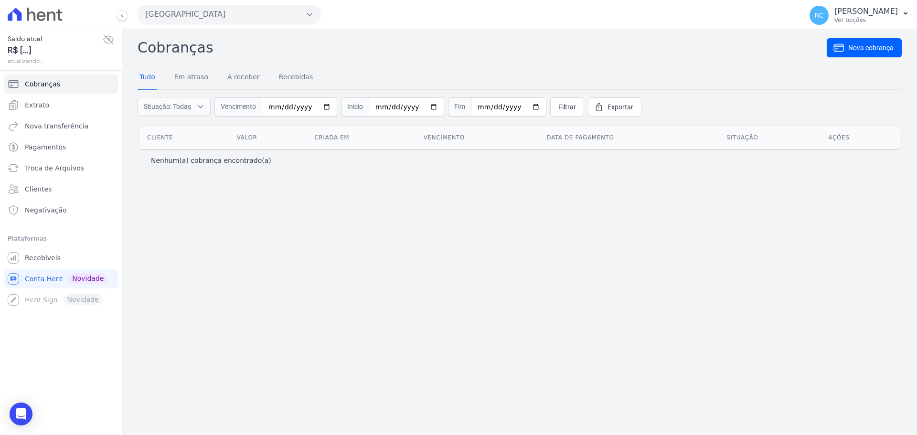
click at [285, 18] on button "[GEOGRAPHIC_DATA]" at bounding box center [229, 14] width 183 height 19
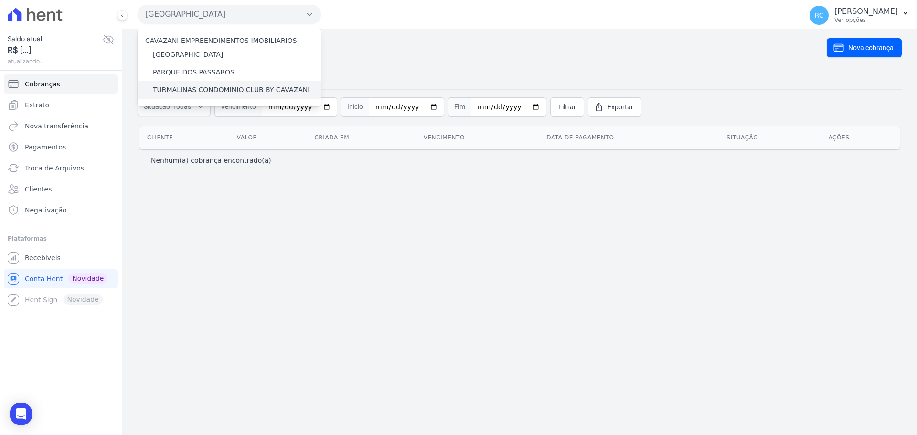
click at [209, 86] on label "TURMALINAS CONDOMINIO CLUB BY CAVAZANI" at bounding box center [231, 90] width 157 height 10
click at [0, 0] on input "TURMALINAS CONDOMINIO CLUB BY CAVAZANI" at bounding box center [0, 0] width 0 height 0
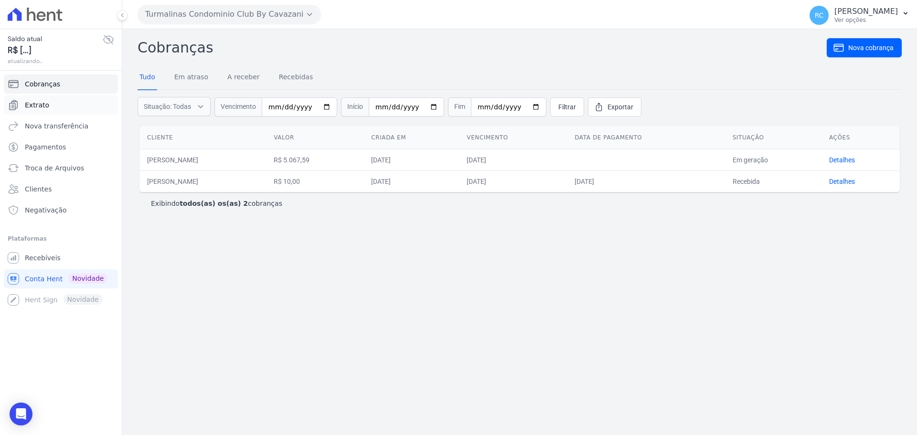
click at [58, 105] on link "Extrato" at bounding box center [61, 105] width 114 height 19
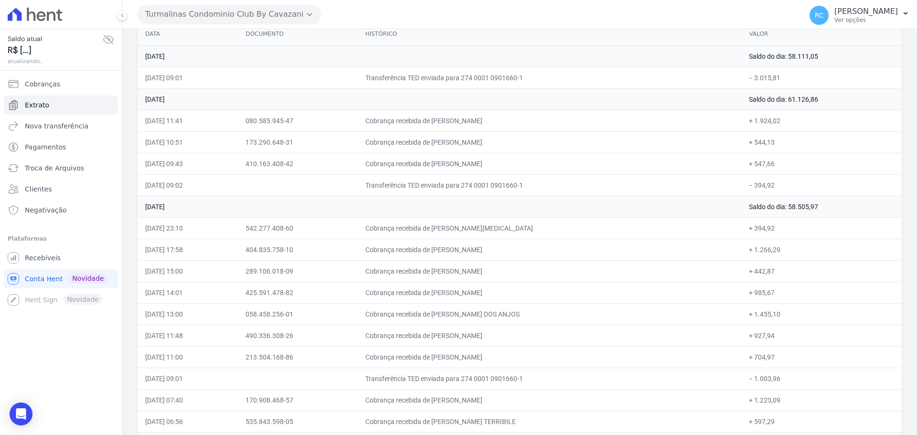
scroll to position [96, 0]
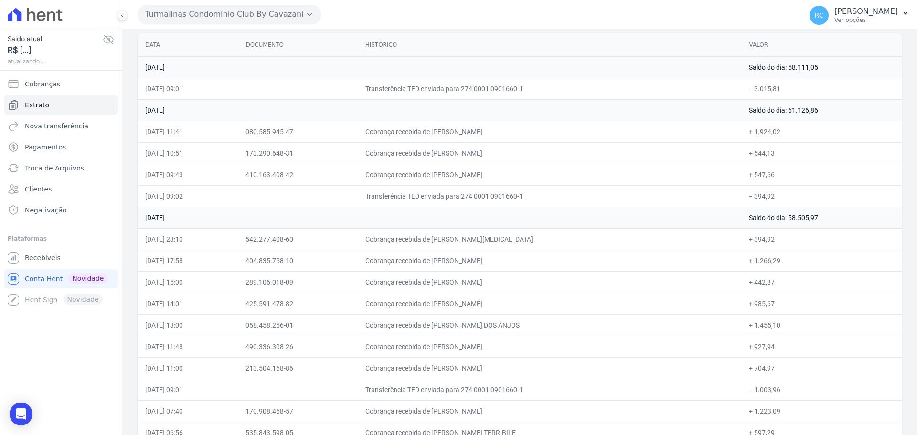
drag, startPoint x: 535, startPoint y: 132, endPoint x: 453, endPoint y: 138, distance: 82.4
click at [453, 138] on td "Cobrança recebida de [PERSON_NAME]" at bounding box center [550, 131] width 384 height 21
click at [24, 417] on icon "Open Intercom Messenger" at bounding box center [20, 414] width 11 height 12
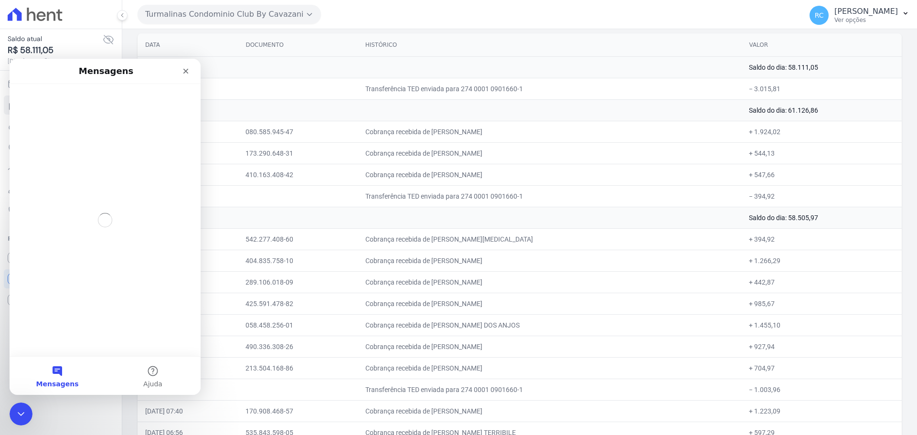
scroll to position [0, 0]
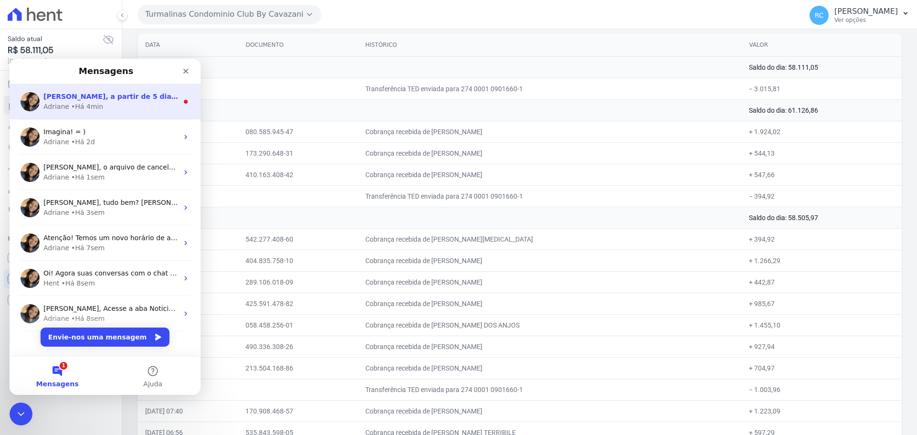
click at [118, 97] on span "[PERSON_NAME], a partir de 5 dias de atraso da data de vencimento já é possível…" at bounding box center [218, 97] width 351 height 8
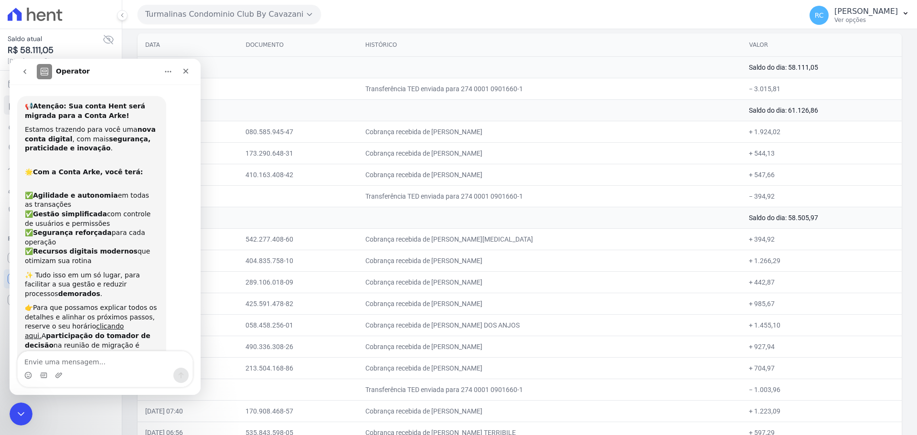
scroll to position [11, 0]
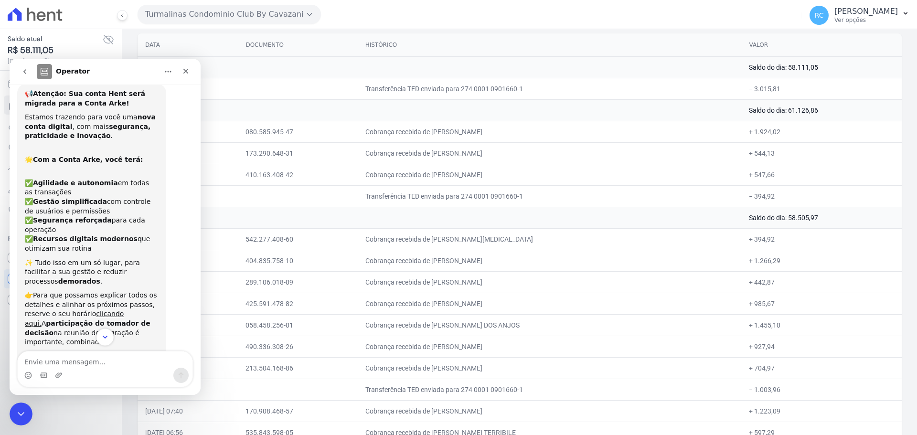
click at [101, 339] on button "Scroll to bottom" at bounding box center [105, 337] width 18 height 18
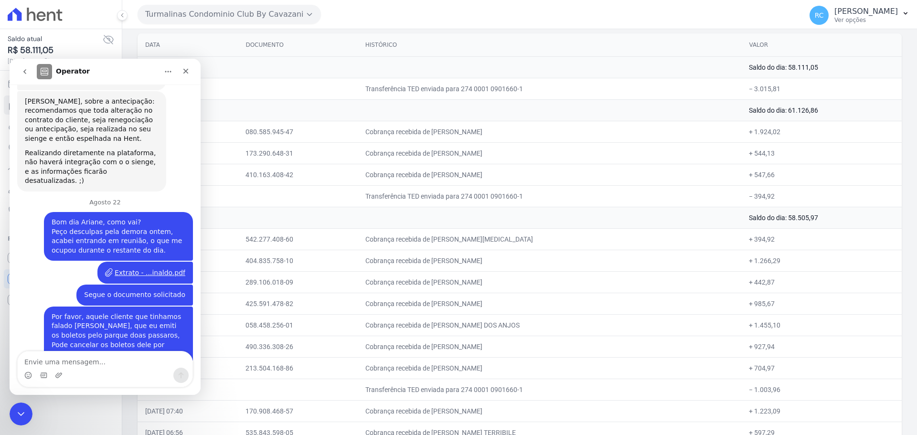
scroll to position [4672, 0]
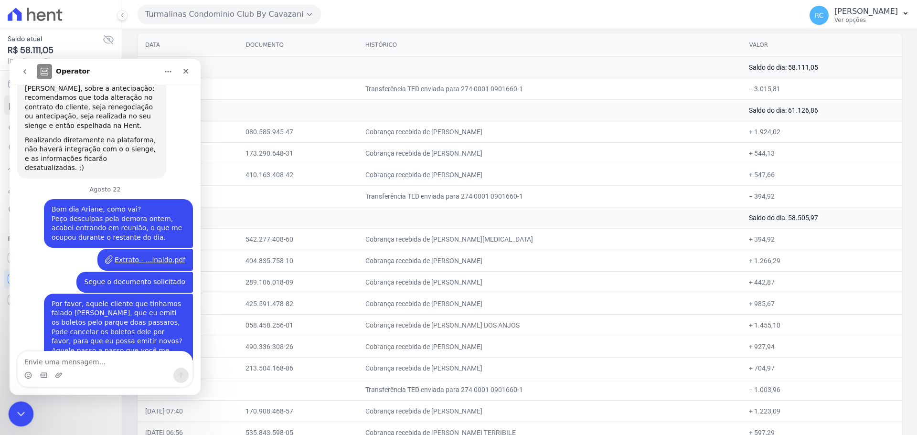
click at [19, 402] on div "Fechar mensagem da Intercom" at bounding box center [19, 412] width 23 height 23
